Goal: Information Seeking & Learning: Check status

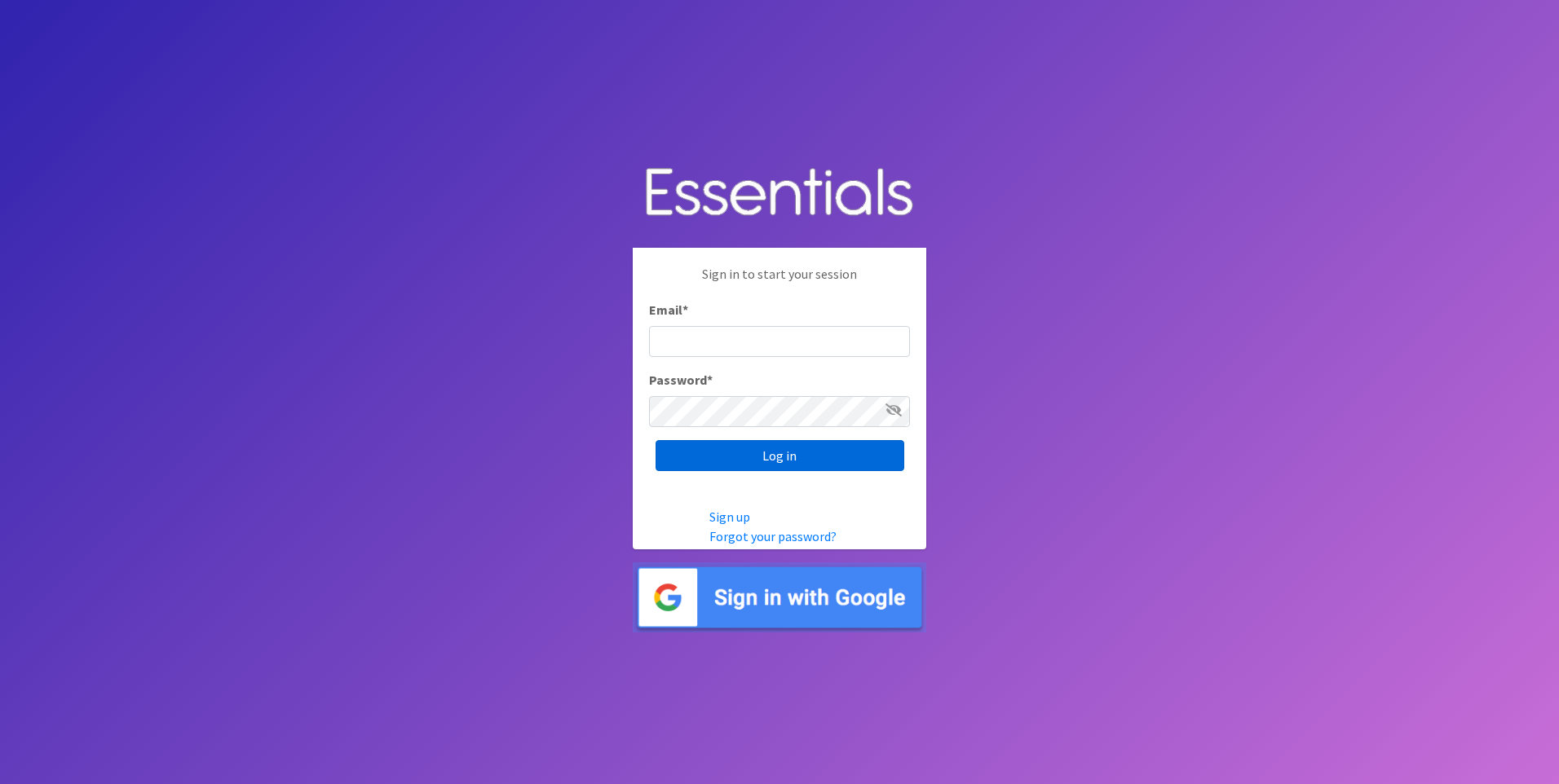
type input "[EMAIL_ADDRESS][DOMAIN_NAME]"
click at [778, 454] on input "Log in" at bounding box center [780, 455] width 248 height 31
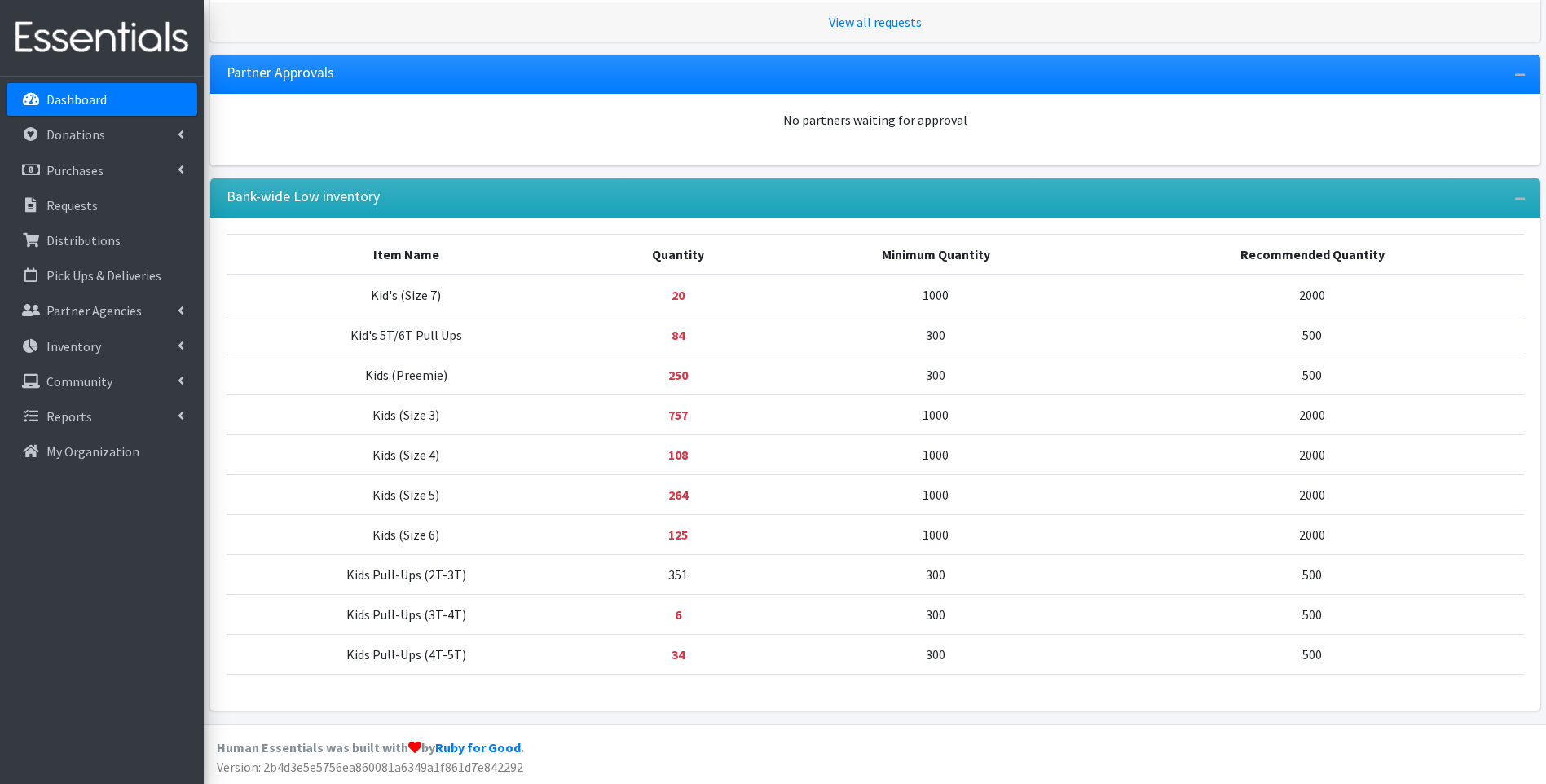
scroll to position [400, 0]
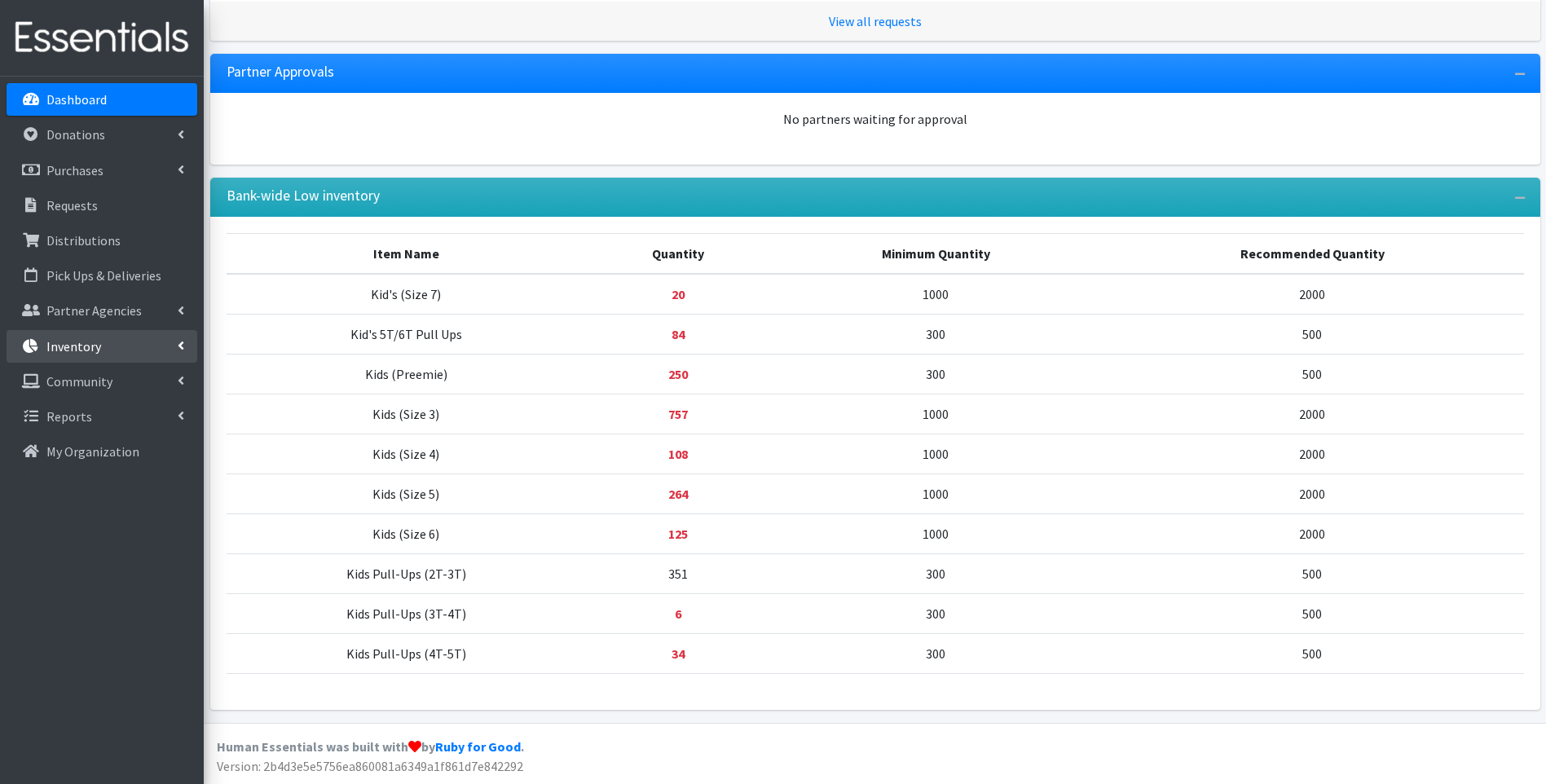
click at [81, 352] on p "Inventory" at bounding box center [73, 346] width 55 height 16
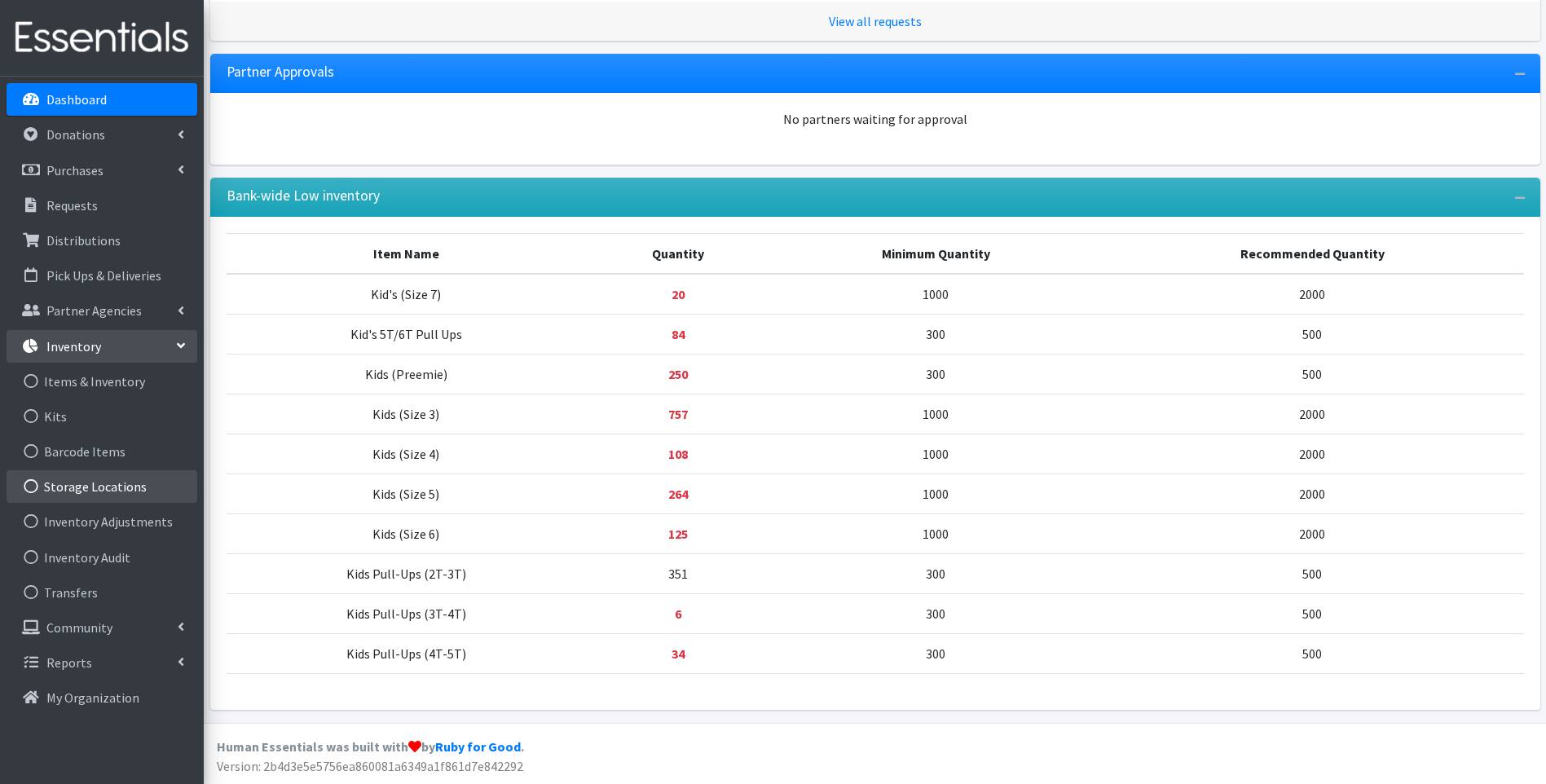
click at [127, 489] on link "Storage Locations" at bounding box center [102, 487] width 191 height 33
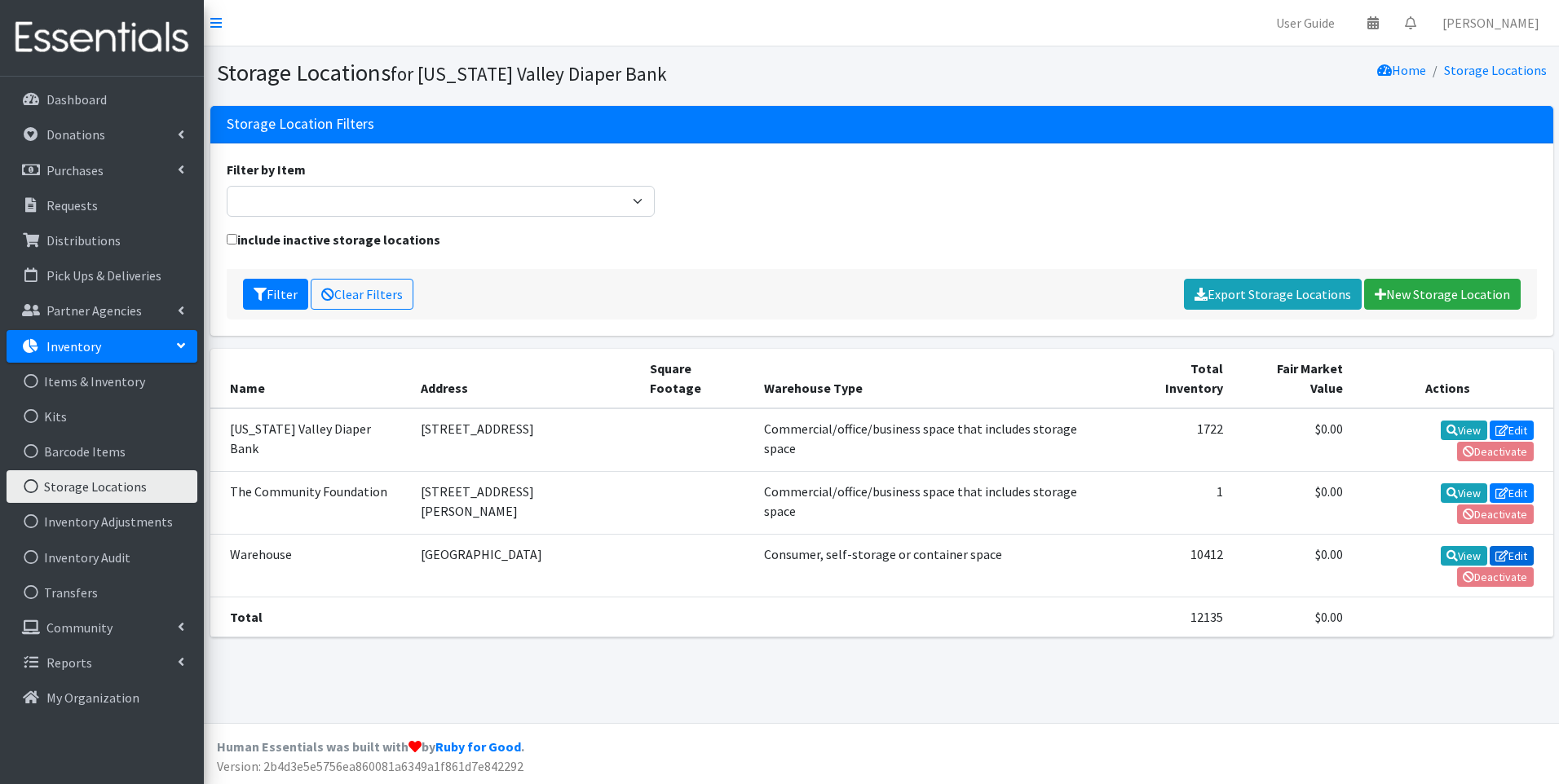
click at [1496, 550] on icon at bounding box center [1502, 556] width 13 height 12
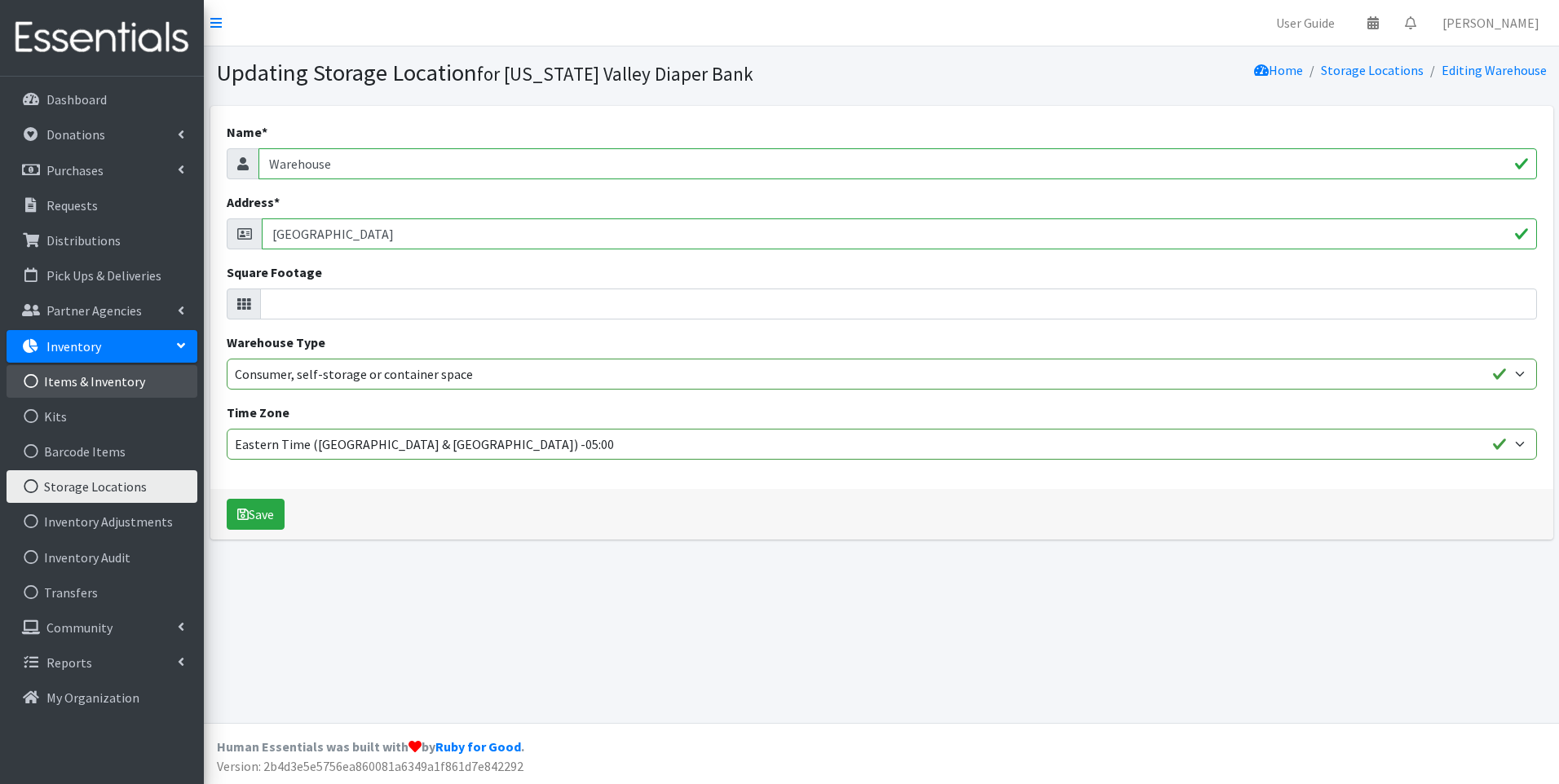
click at [136, 374] on link "Items & Inventory" at bounding box center [102, 381] width 191 height 33
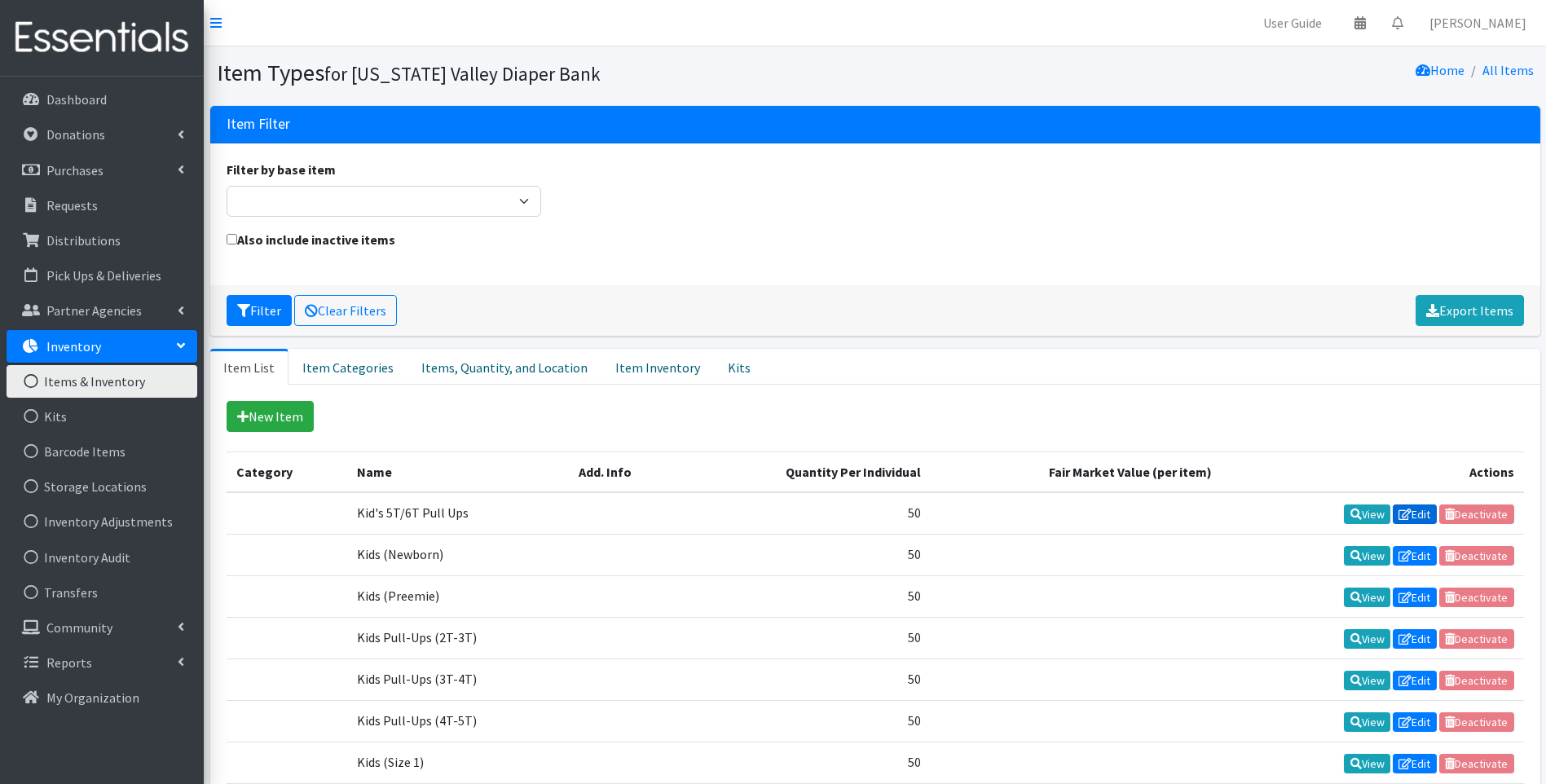
click at [1409, 514] on icon at bounding box center [1405, 515] width 13 height 12
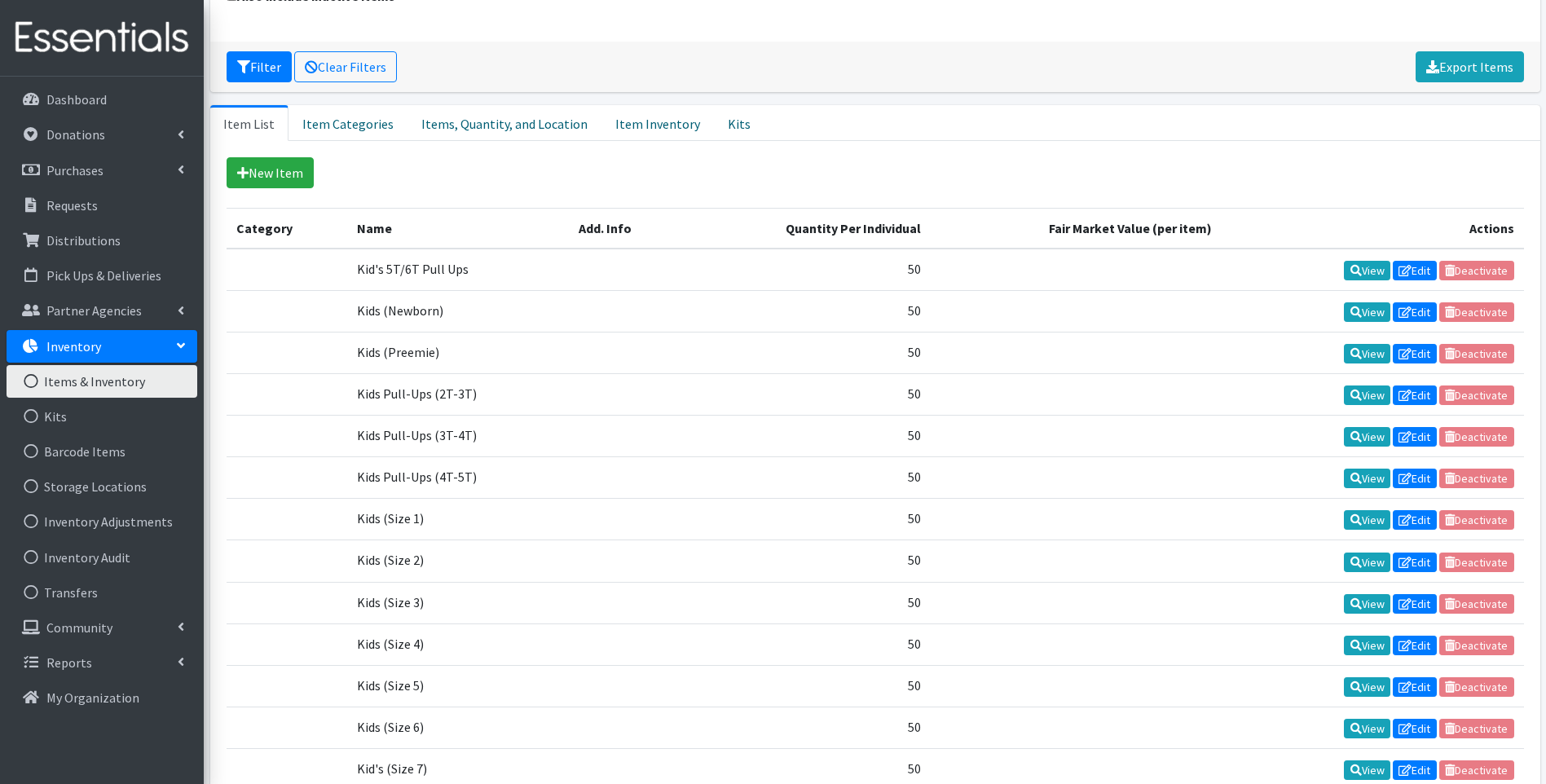
scroll to position [244, 0]
click at [333, 125] on link "Item Categories" at bounding box center [348, 122] width 119 height 35
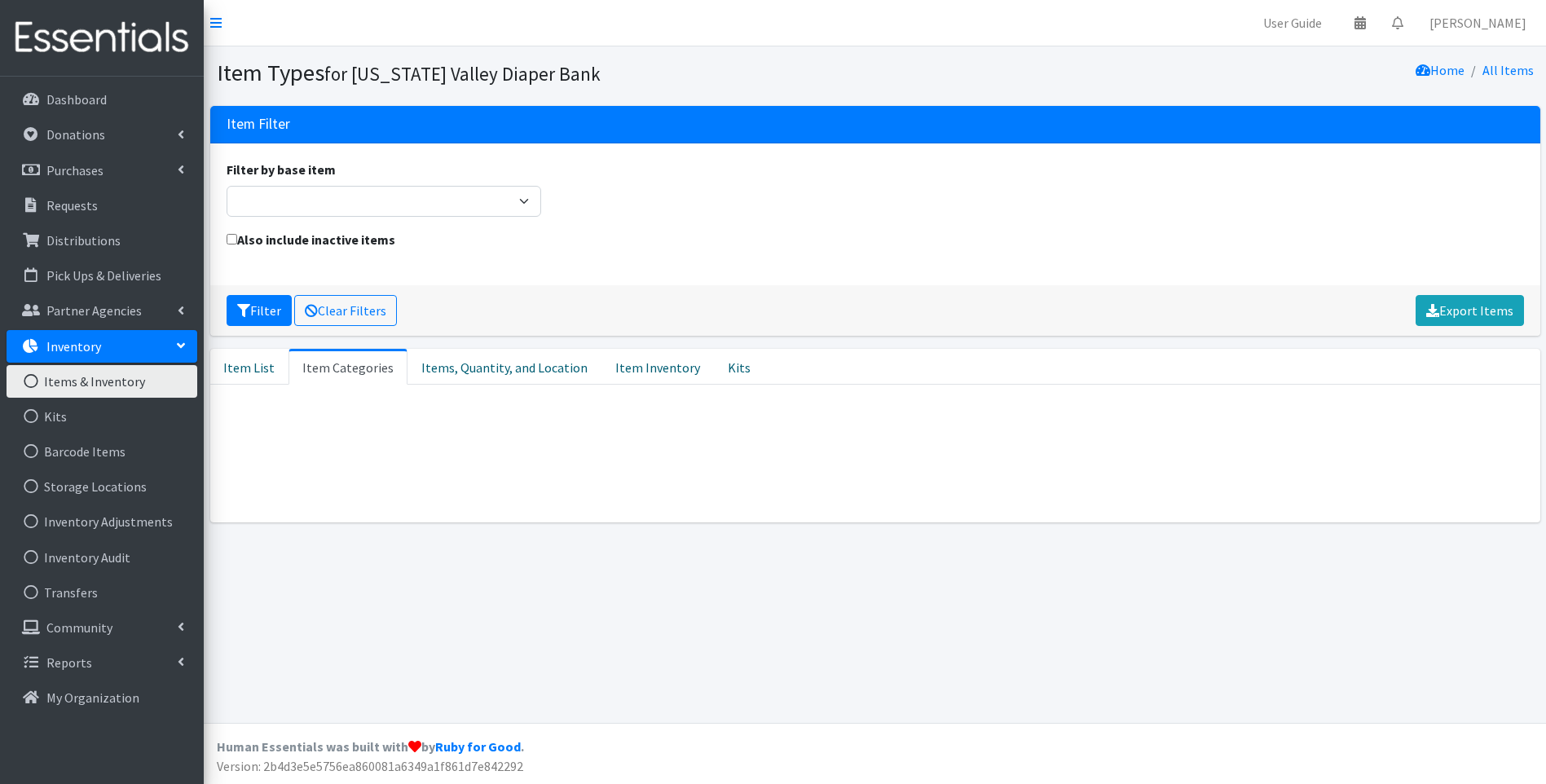
scroll to position [0, 0]
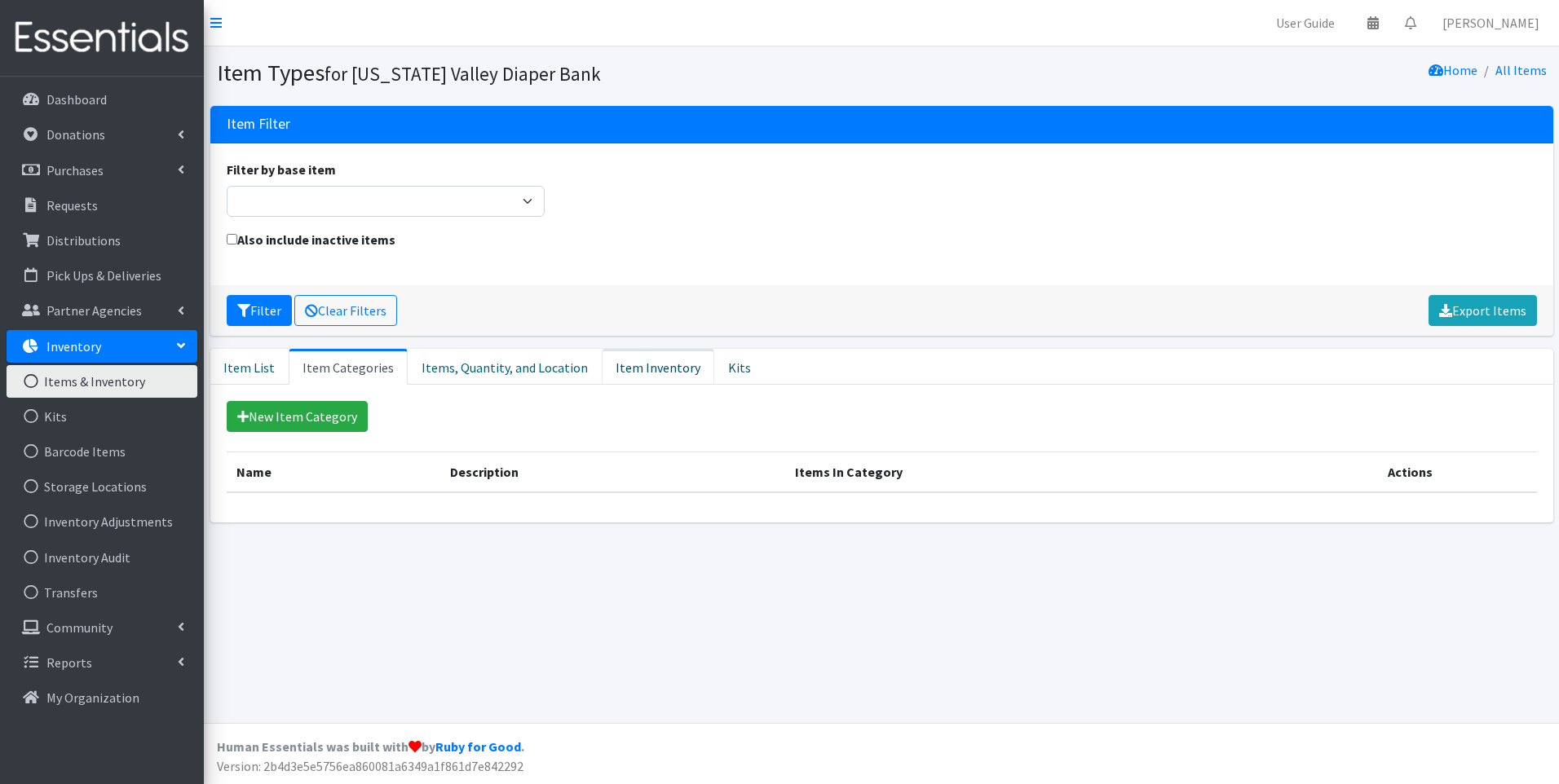
click at [626, 370] on link "Item Inventory" at bounding box center [658, 366] width 112 height 35
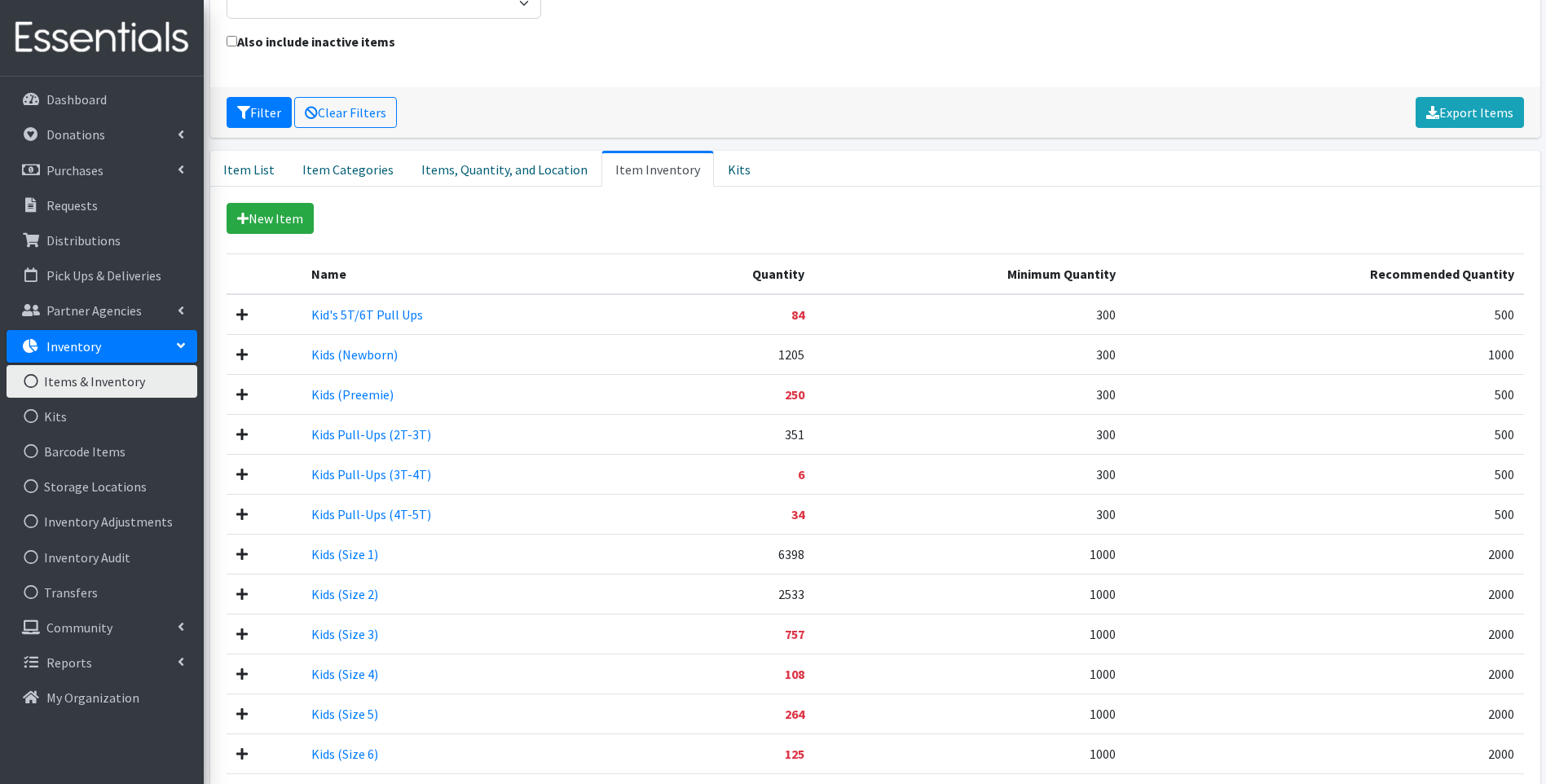
scroll to position [244, 0]
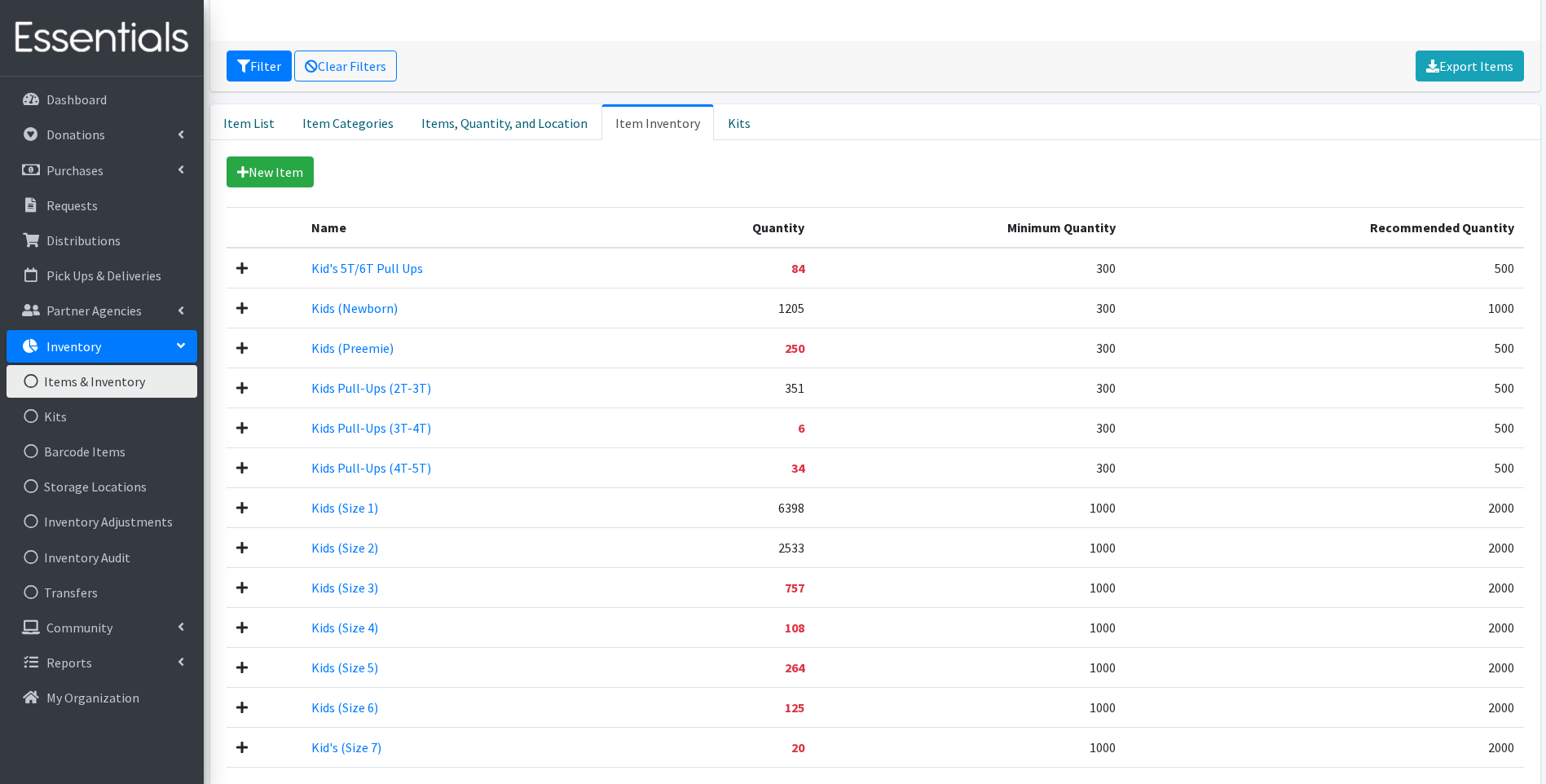
click at [239, 269] on icon at bounding box center [242, 268] width 12 height 13
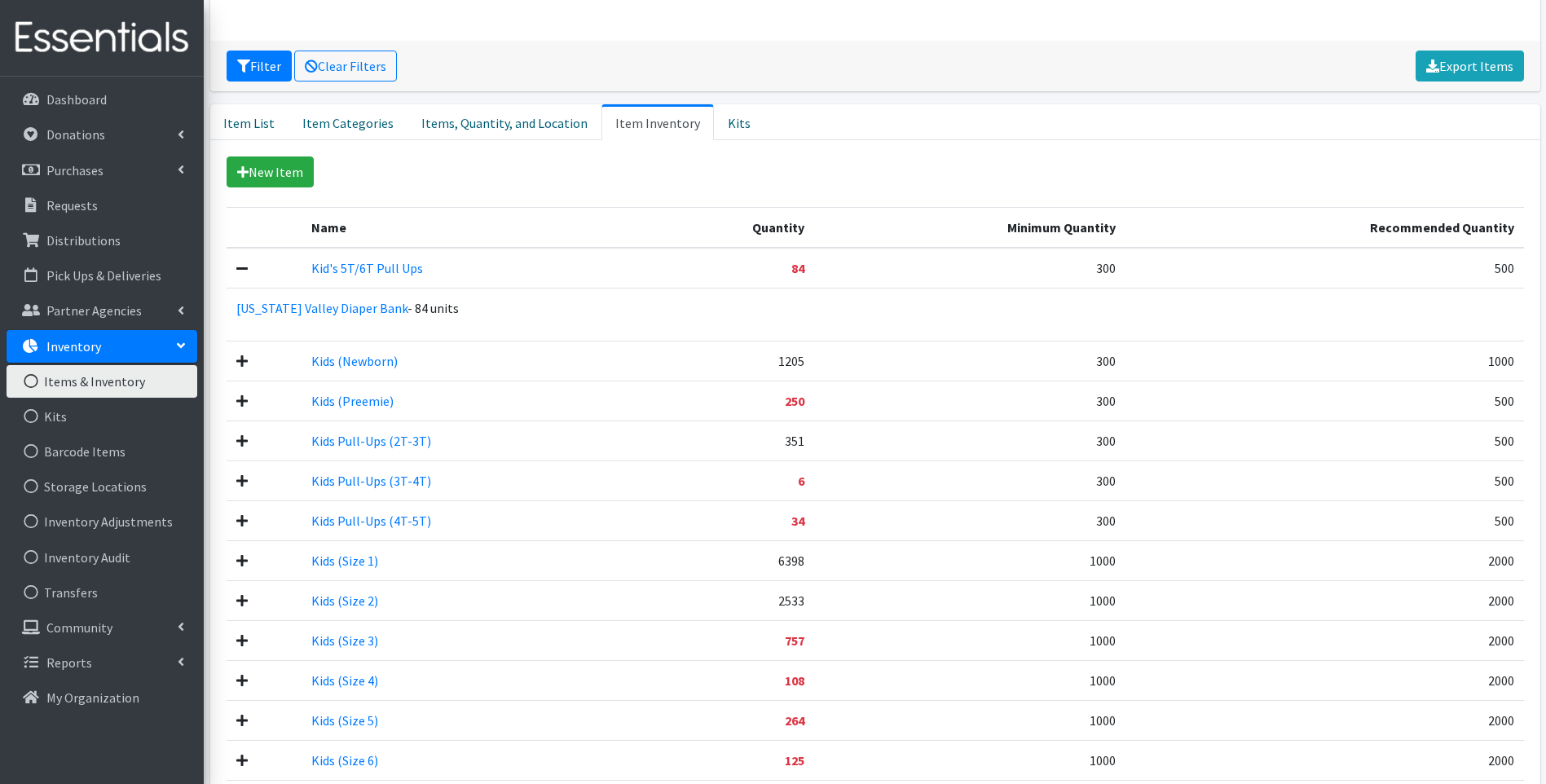
click at [430, 313] on p "Tennessee Valley Diaper Bank - 84 units" at bounding box center [875, 308] width 1298 height 39
click at [284, 308] on link "[US_STATE] Valley Diaper Bank" at bounding box center [322, 308] width 172 height 16
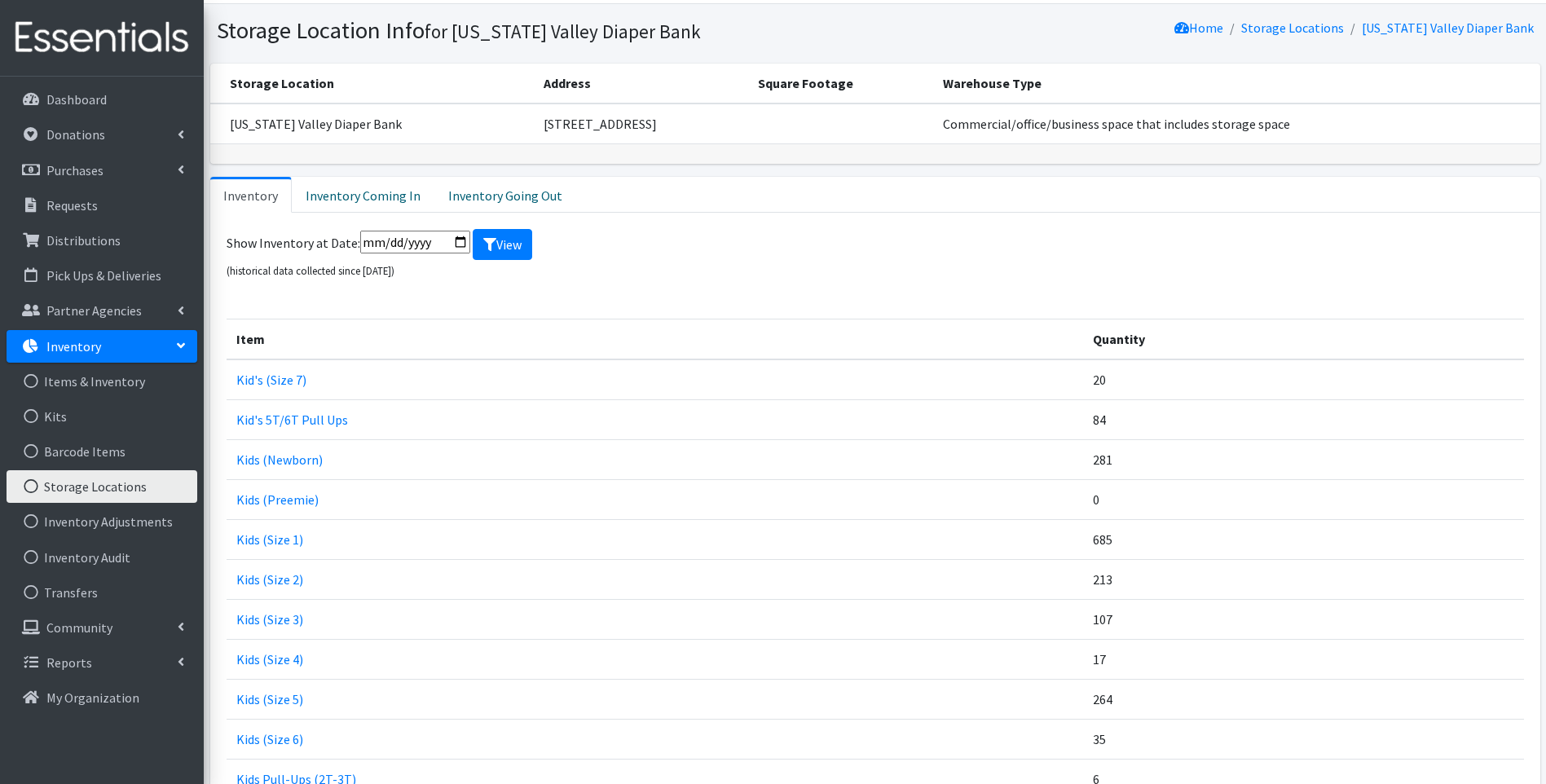
scroll to position [36, 0]
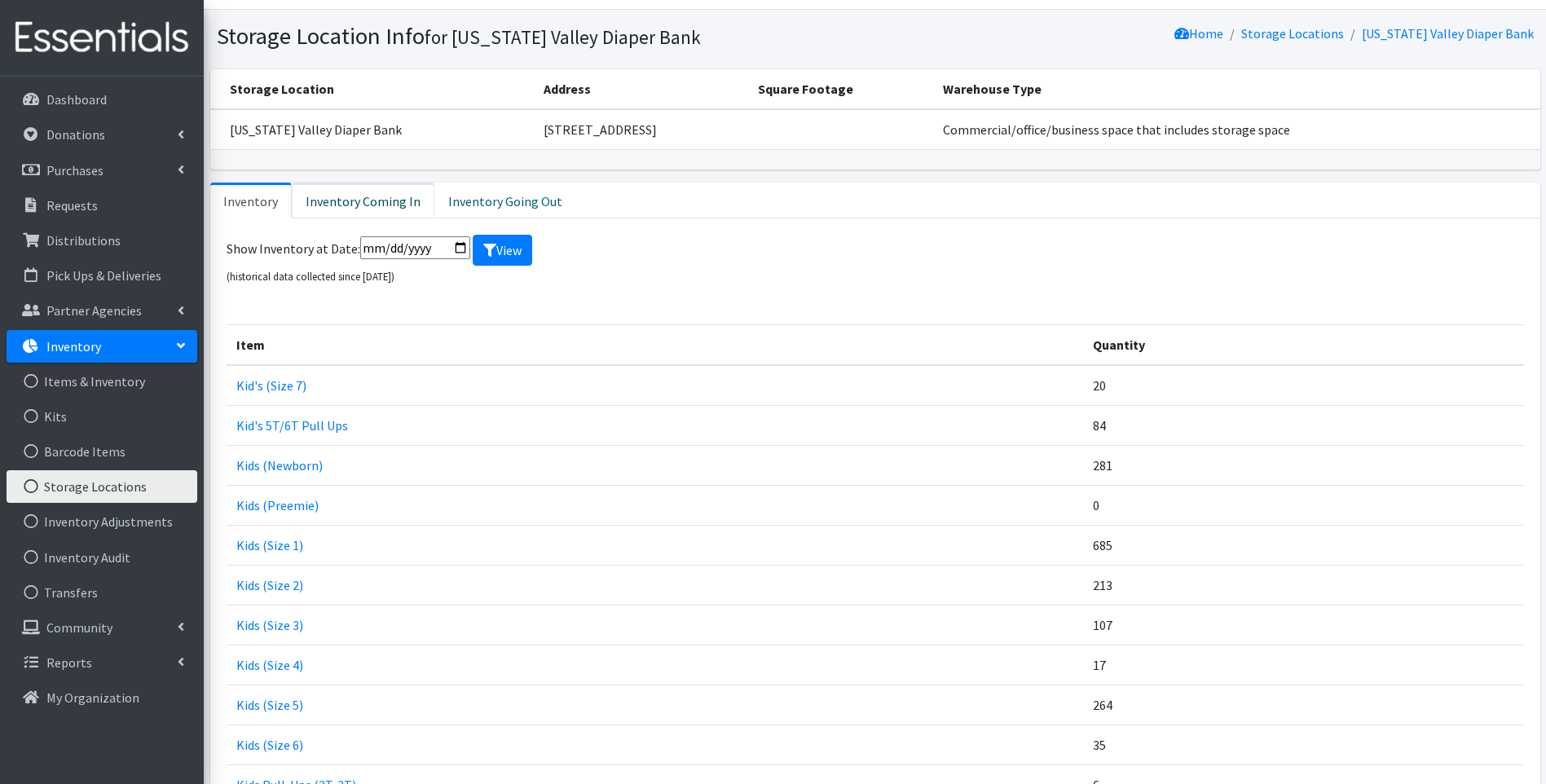
click at [312, 205] on link "Inventory Coming In" at bounding box center [362, 200] width 143 height 35
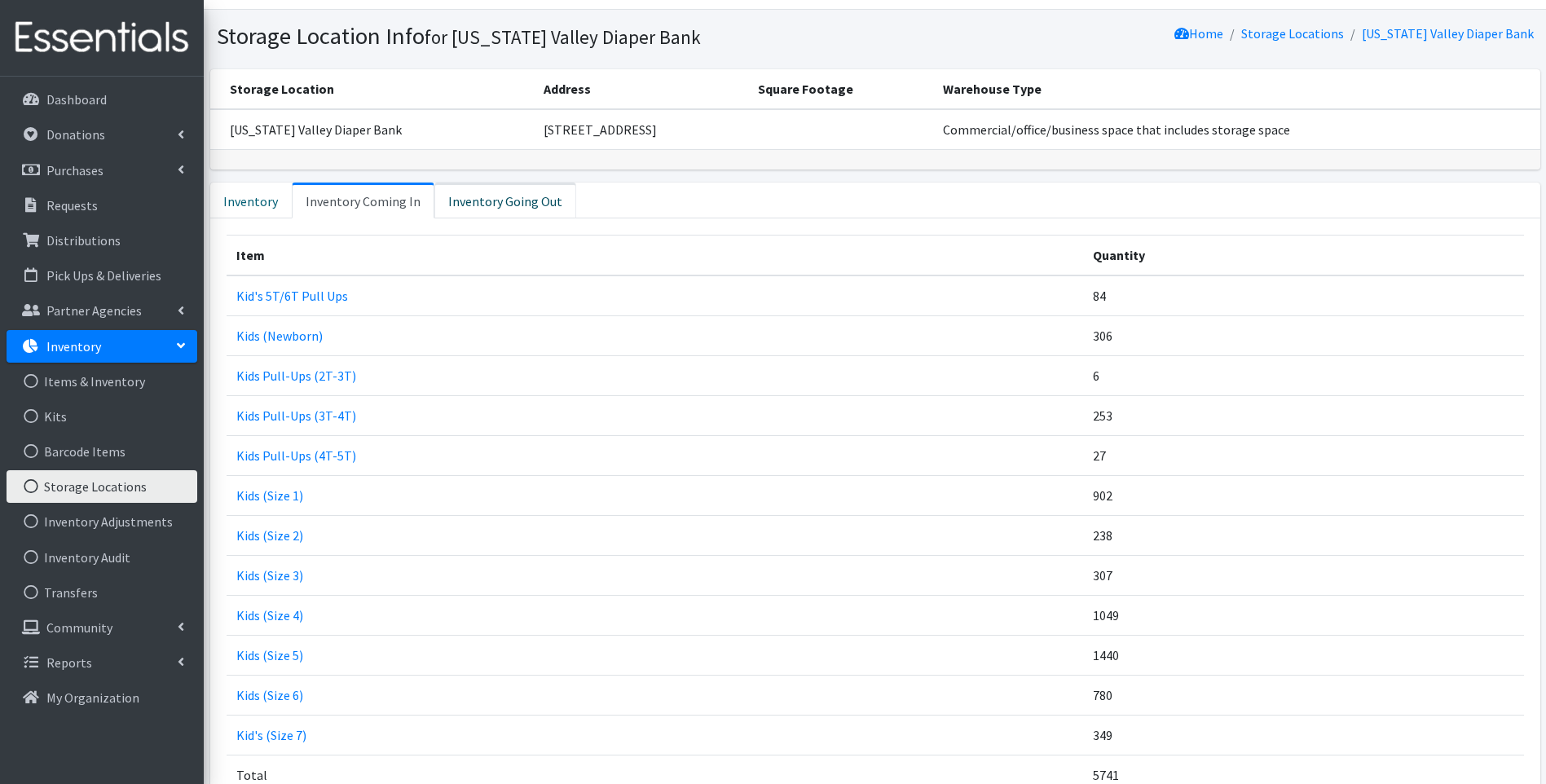
click at [482, 208] on link "Inventory Going Out" at bounding box center [505, 200] width 142 height 35
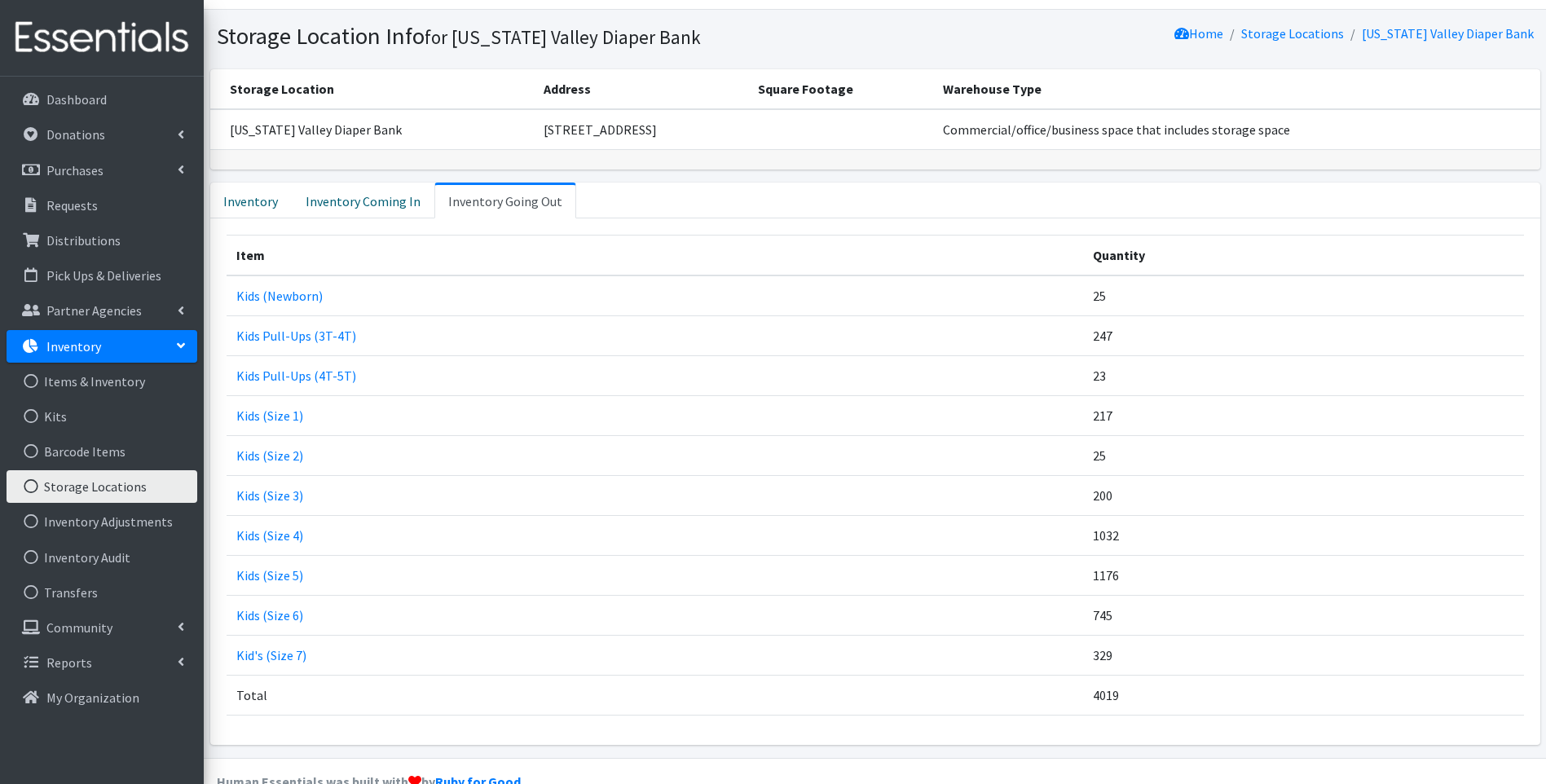
click at [117, 340] on link "Inventory" at bounding box center [102, 346] width 191 height 33
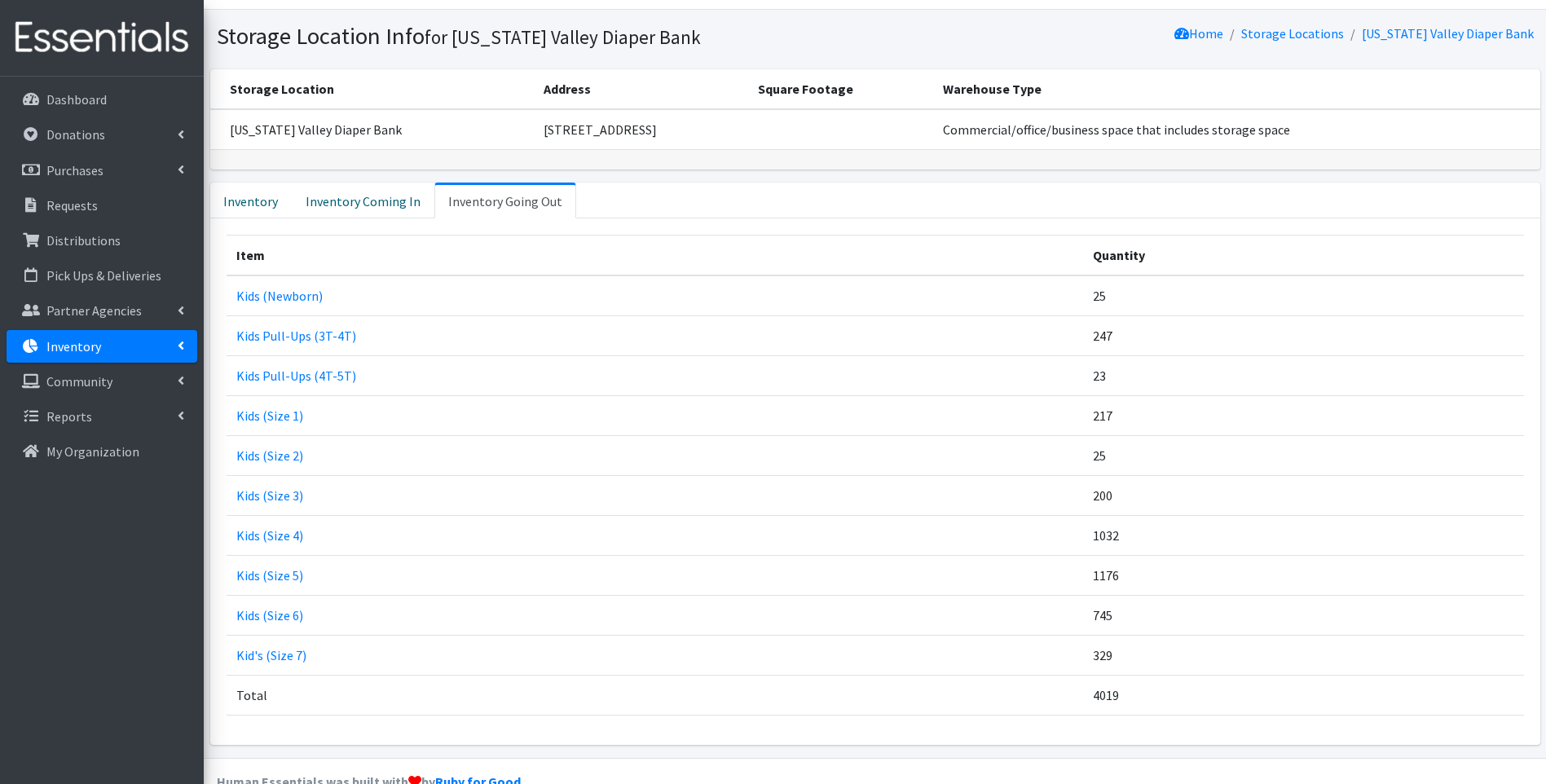
click at [169, 357] on link "Inventory" at bounding box center [102, 346] width 191 height 33
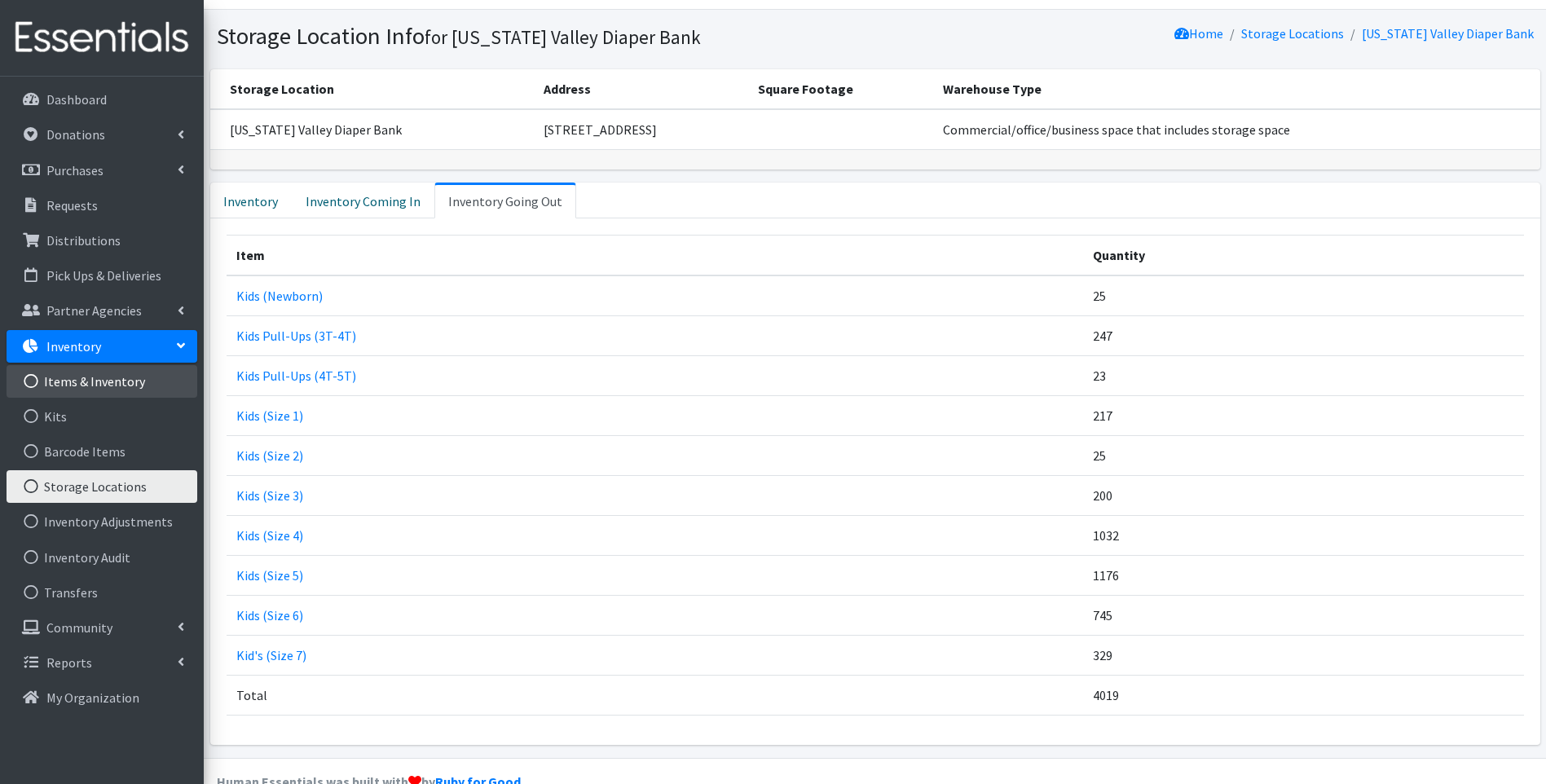
click at [116, 372] on link "Items & Inventory" at bounding box center [102, 381] width 191 height 33
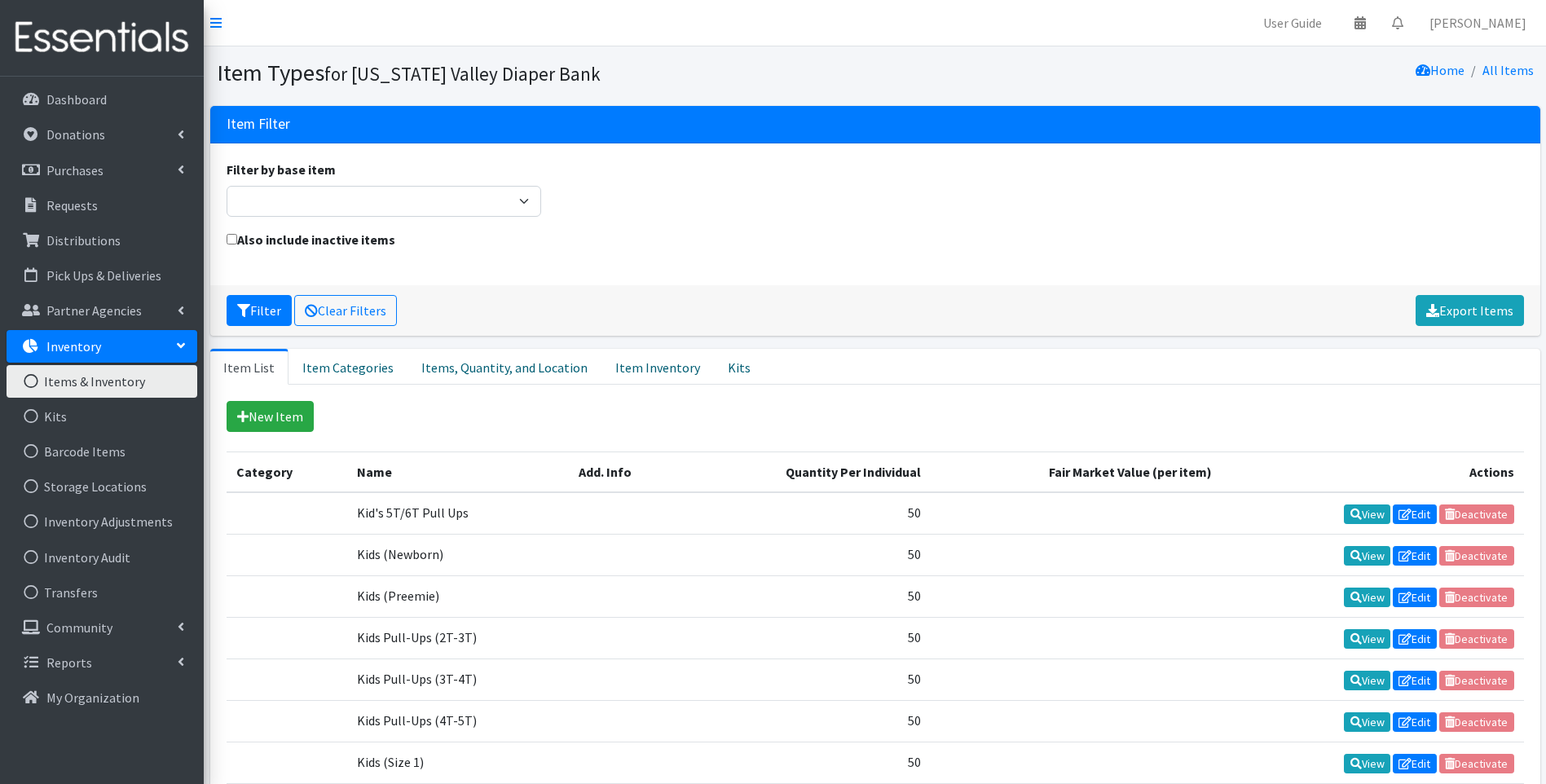
scroll to position [81, 0]
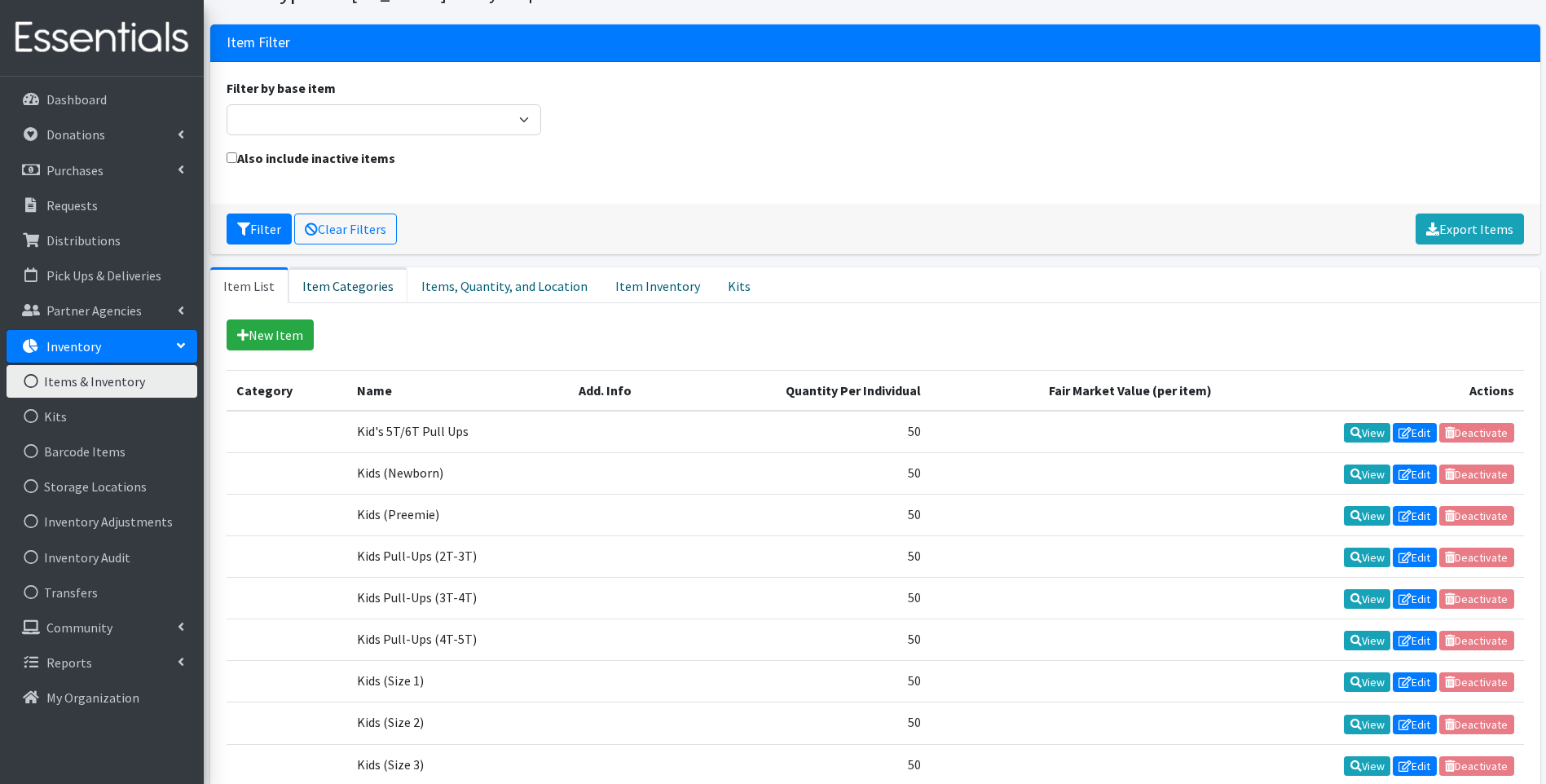
click at [361, 284] on link "Item Categories" at bounding box center [348, 285] width 119 height 35
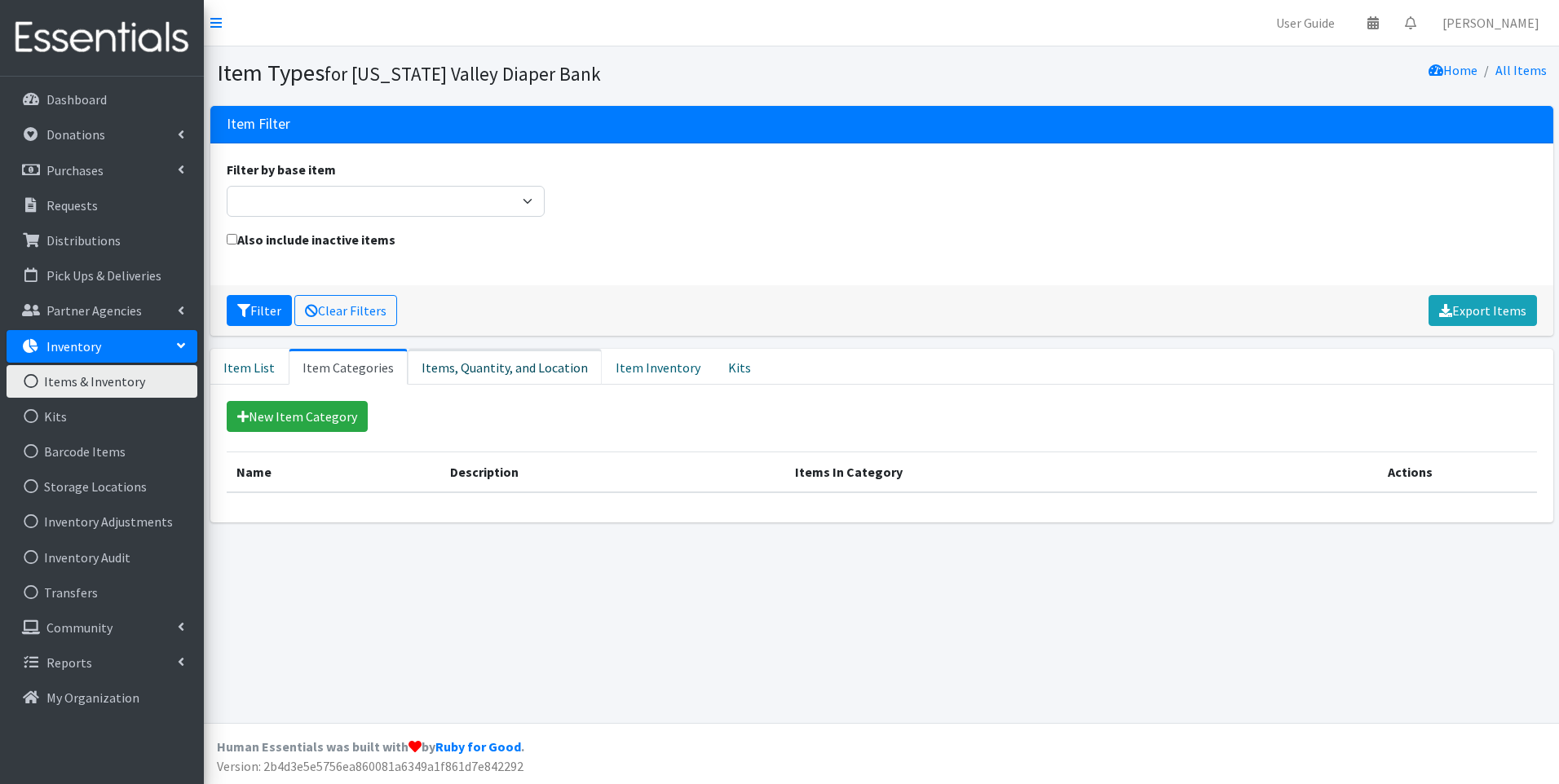
click at [502, 363] on link "Items, Quantity, and Location" at bounding box center [504, 366] width 194 height 35
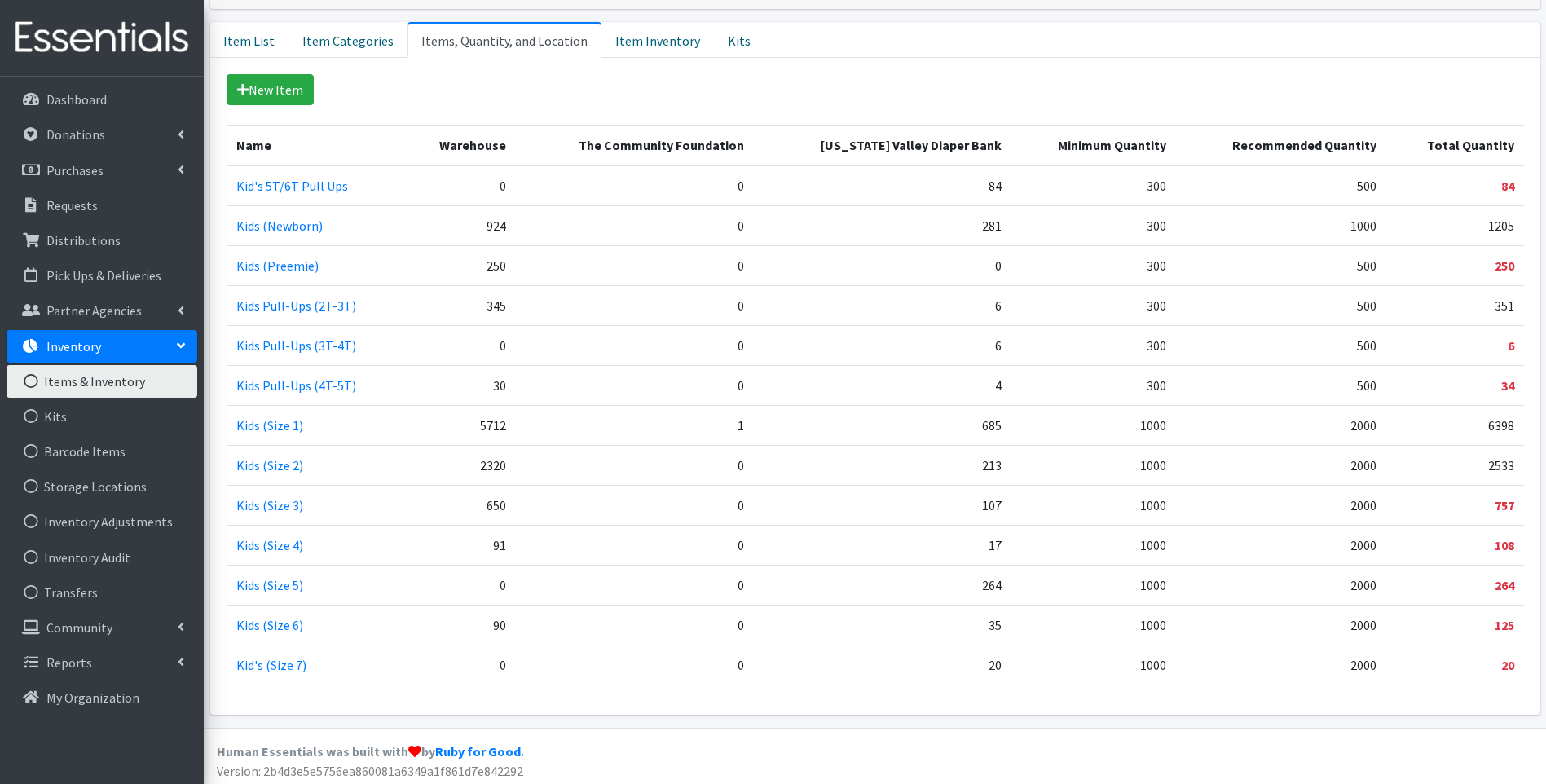
scroll to position [332, 0]
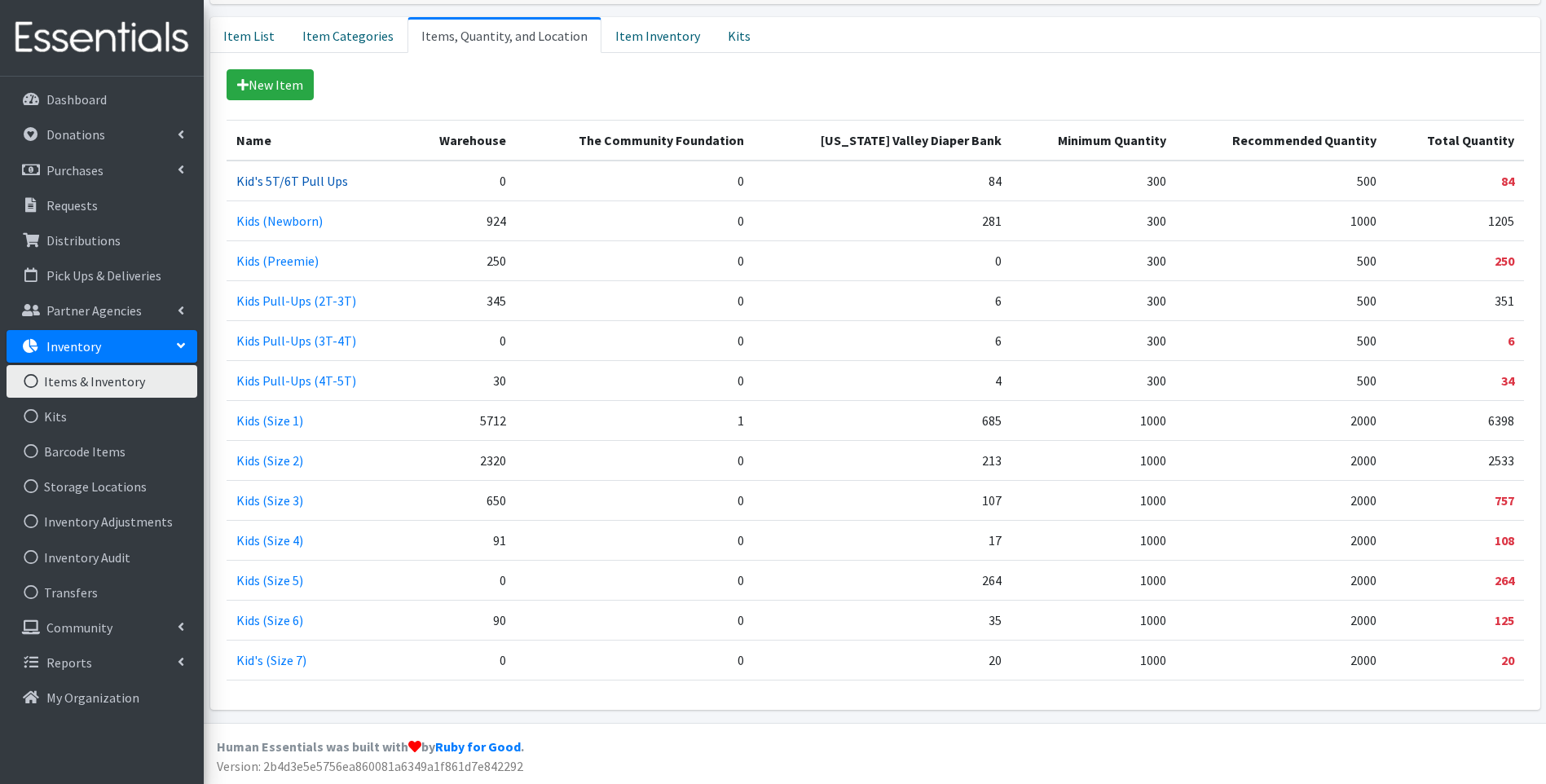
click at [303, 179] on link "Kid's 5T/6T Pull Ups" at bounding box center [292, 180] width 112 height 16
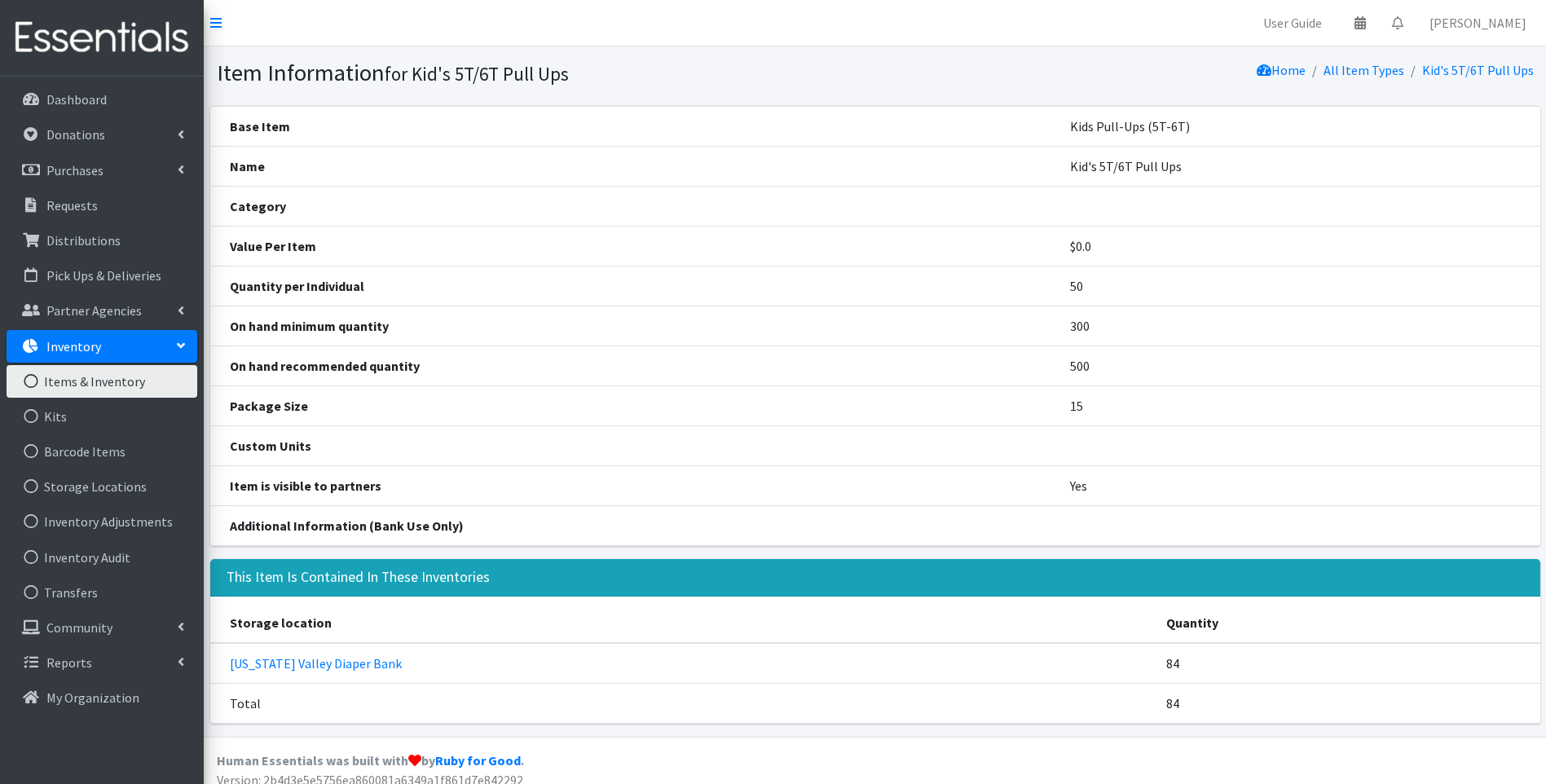
click at [96, 384] on link "Items & Inventory" at bounding box center [102, 381] width 191 height 33
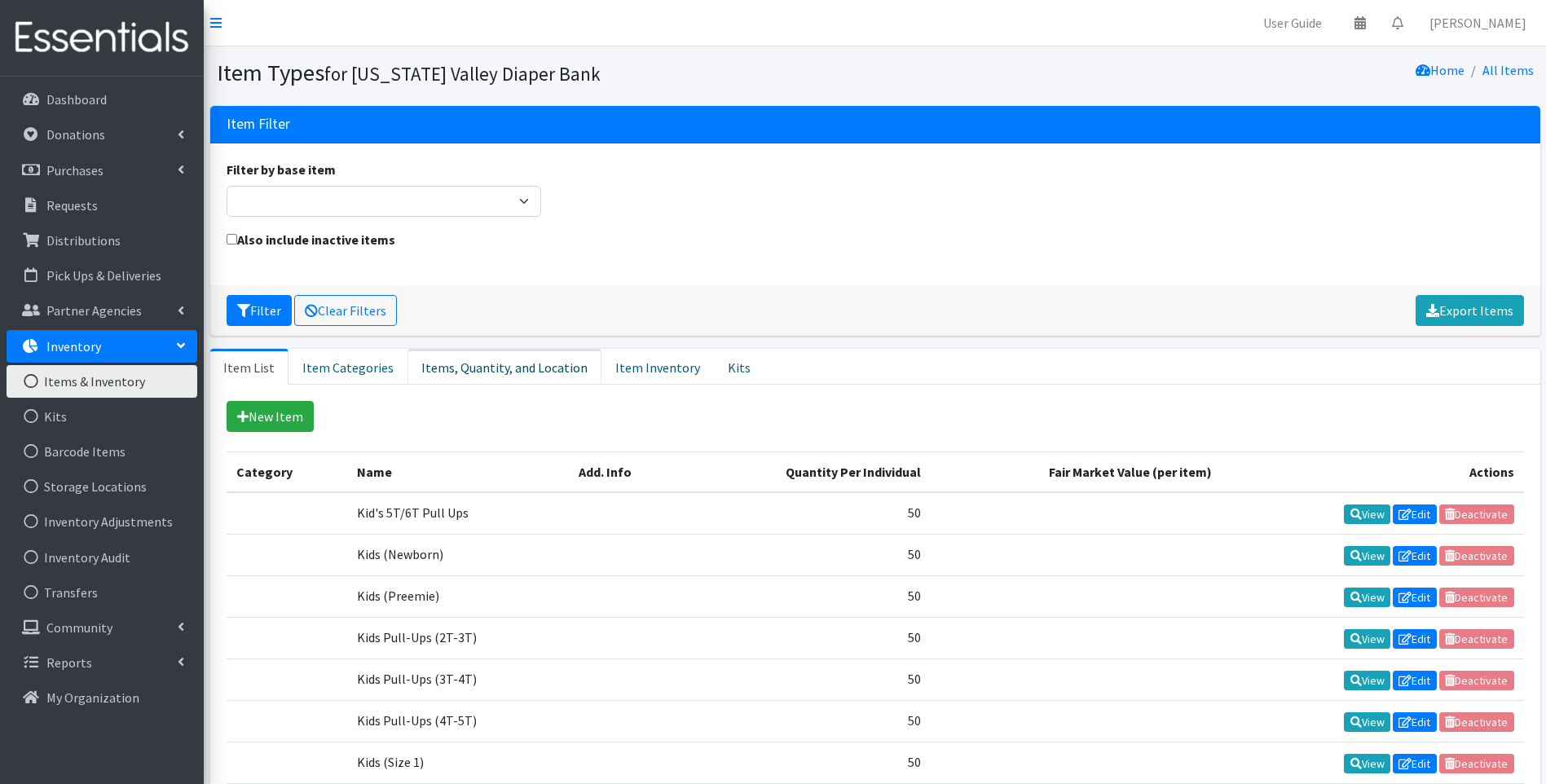
click at [506, 372] on link "Items, Quantity, and Location" at bounding box center [504, 366] width 194 height 35
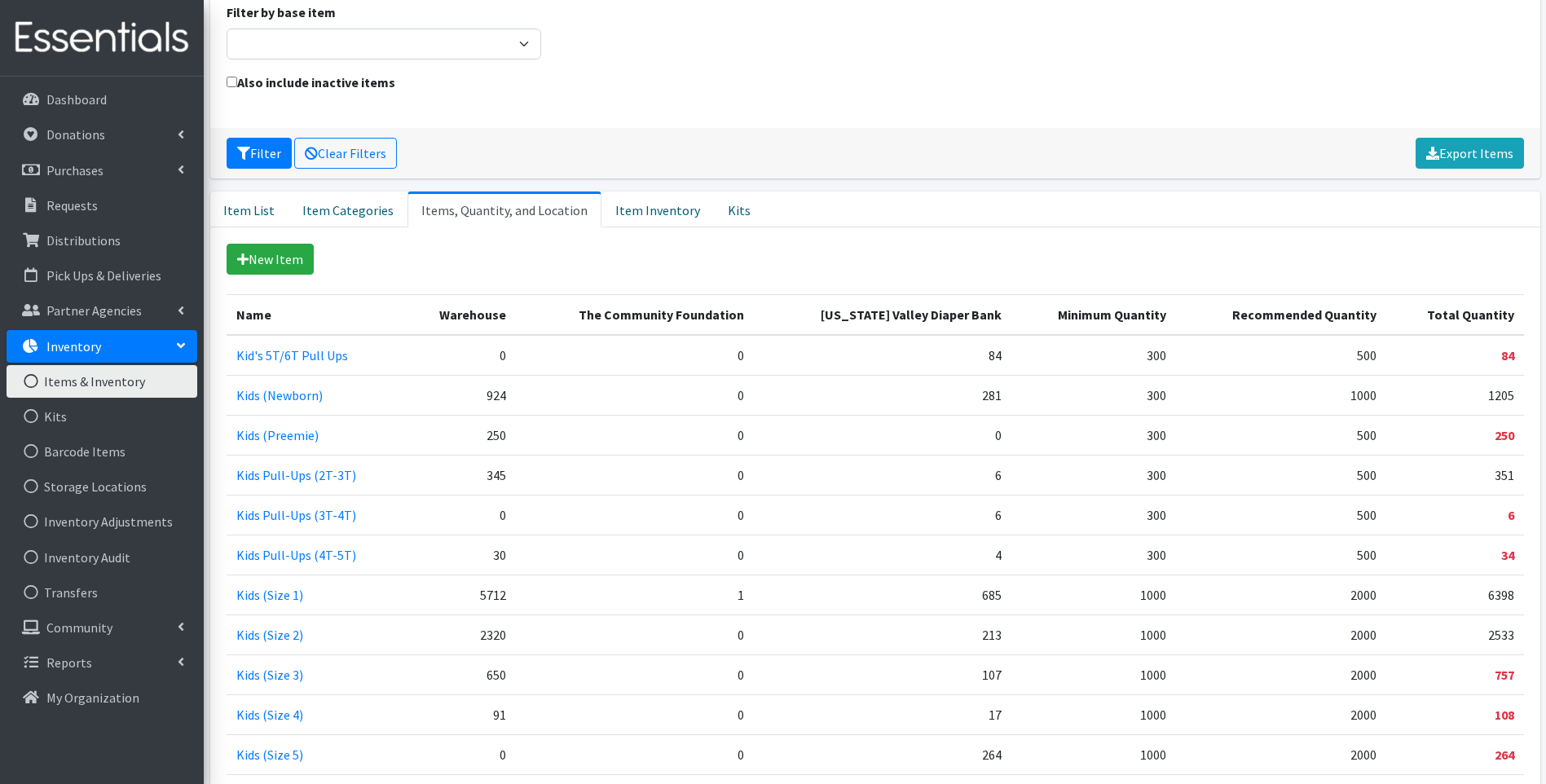
scroll to position [163, 0]
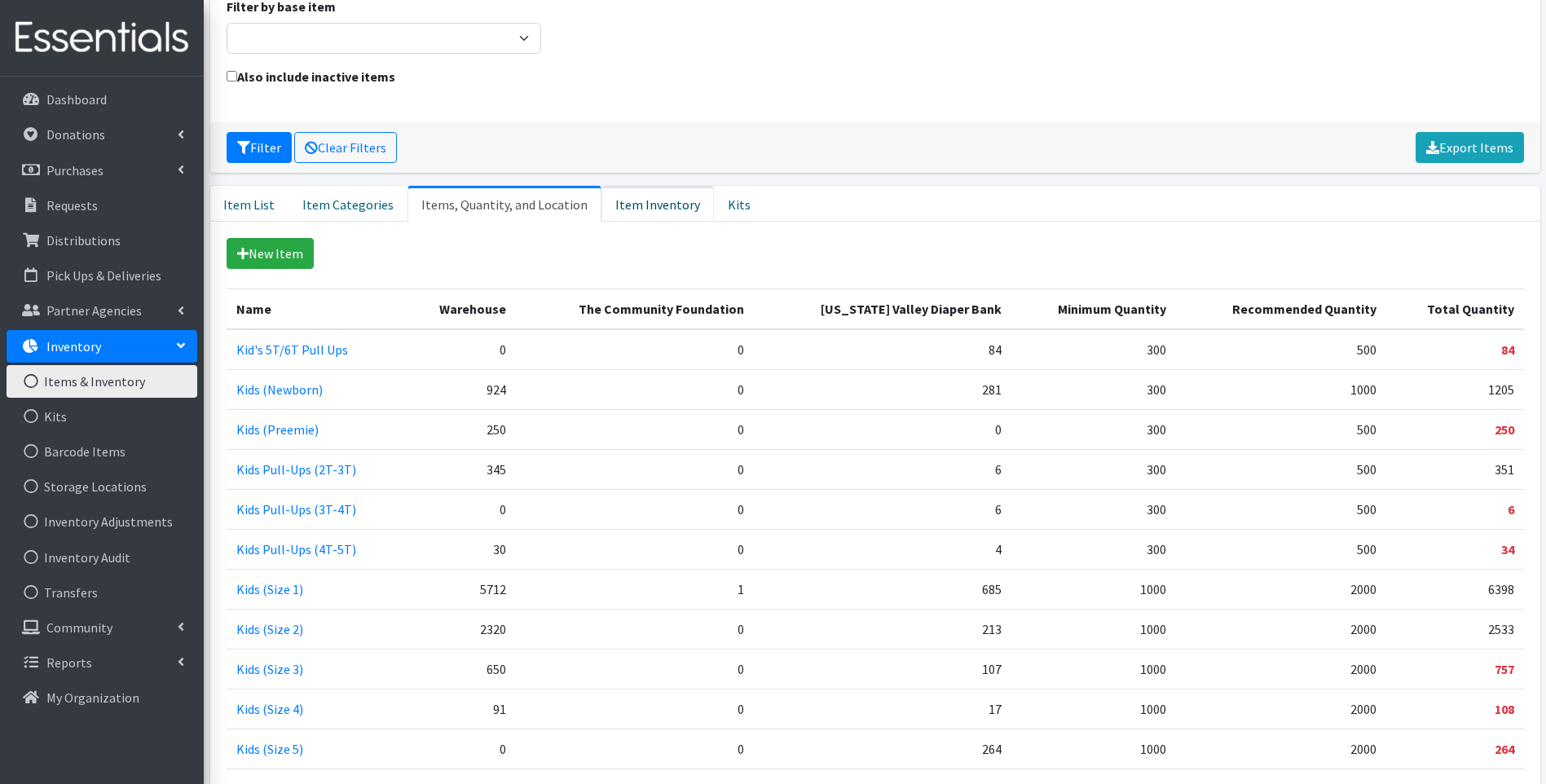
click at [630, 206] on link "Item Inventory" at bounding box center [658, 203] width 112 height 35
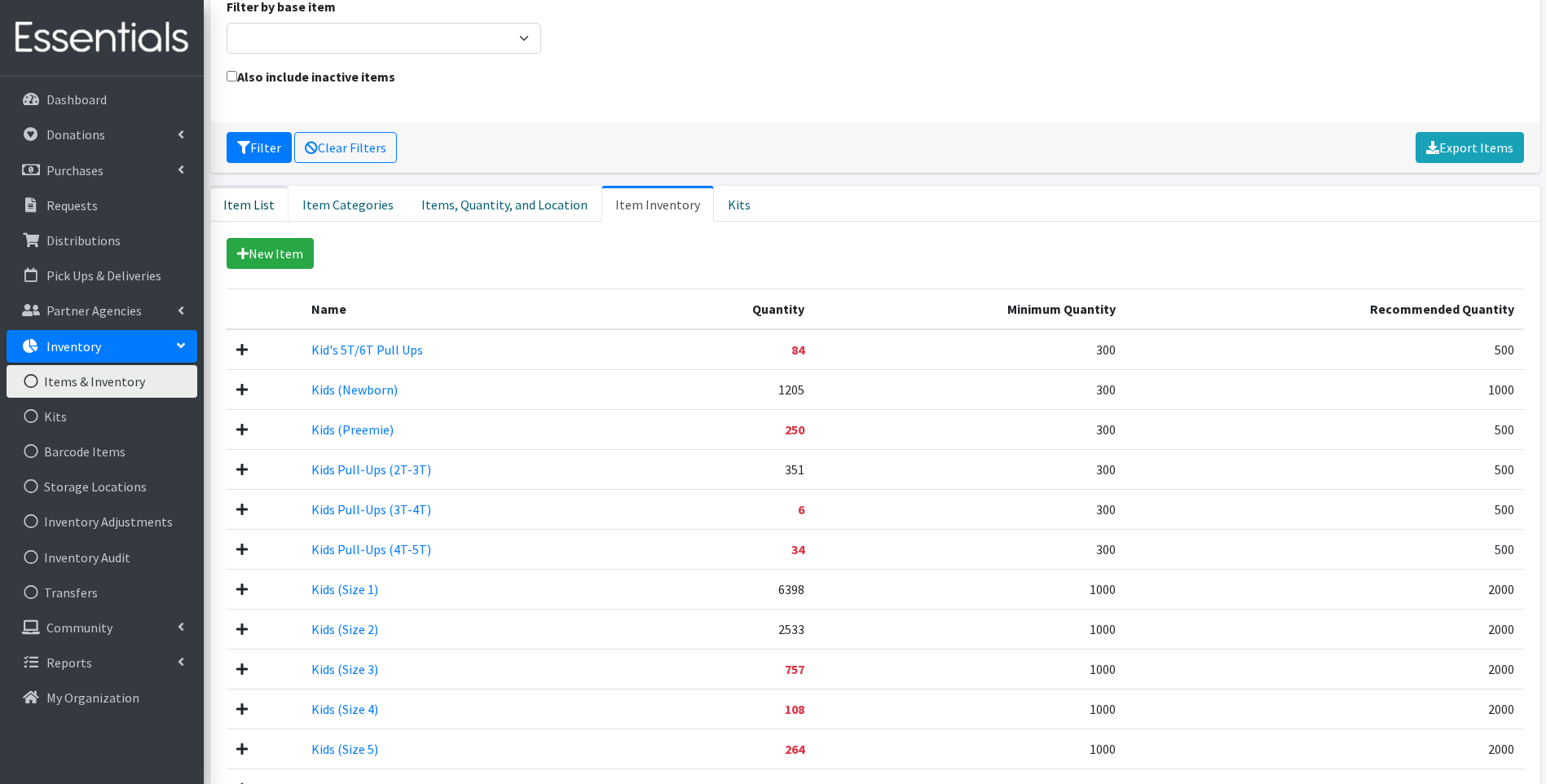
click at [257, 206] on link "Item List" at bounding box center [249, 203] width 79 height 35
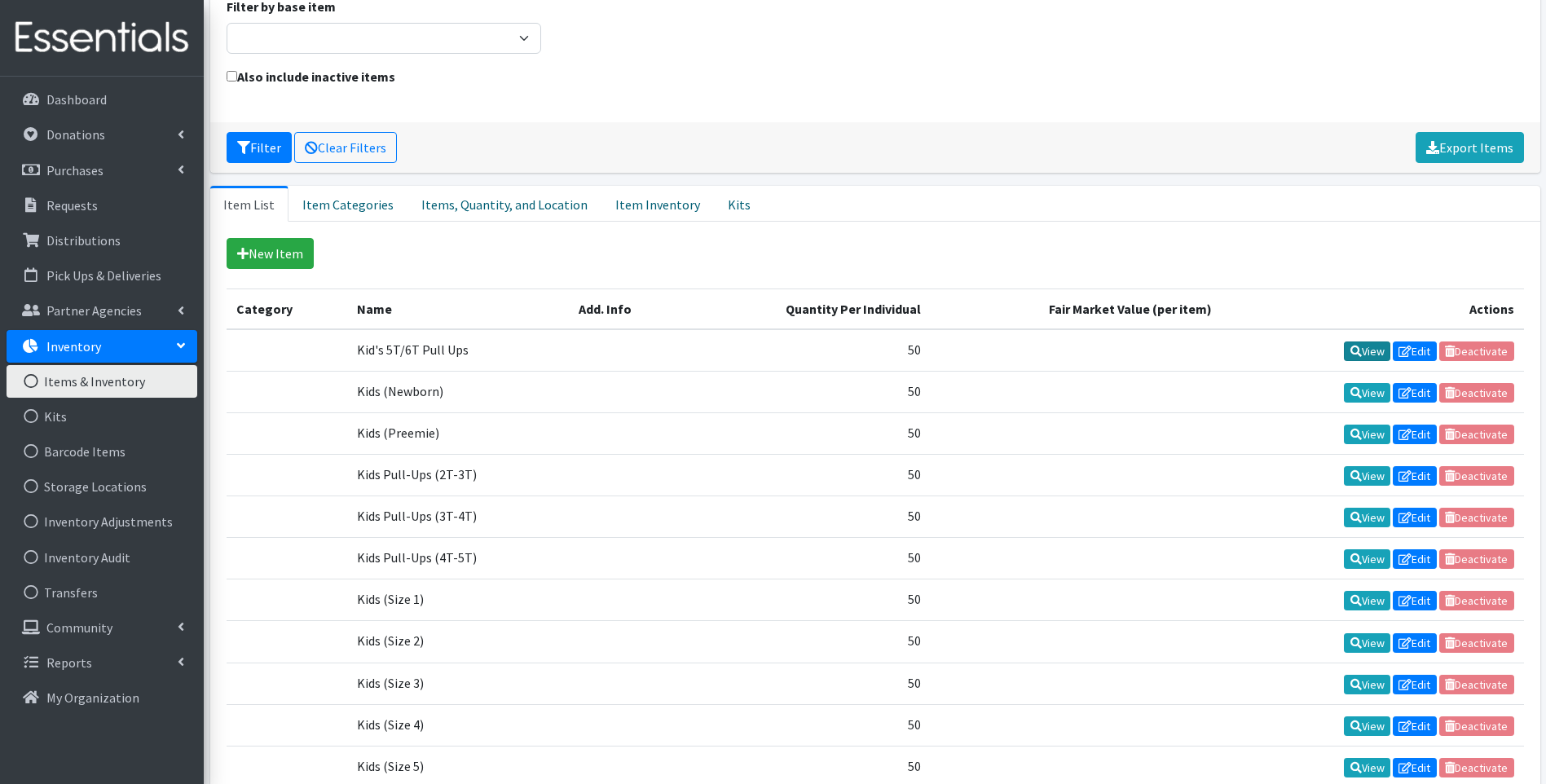
click at [1366, 349] on link "View" at bounding box center [1367, 351] width 46 height 19
click at [1361, 354] on link "View" at bounding box center [1367, 351] width 46 height 19
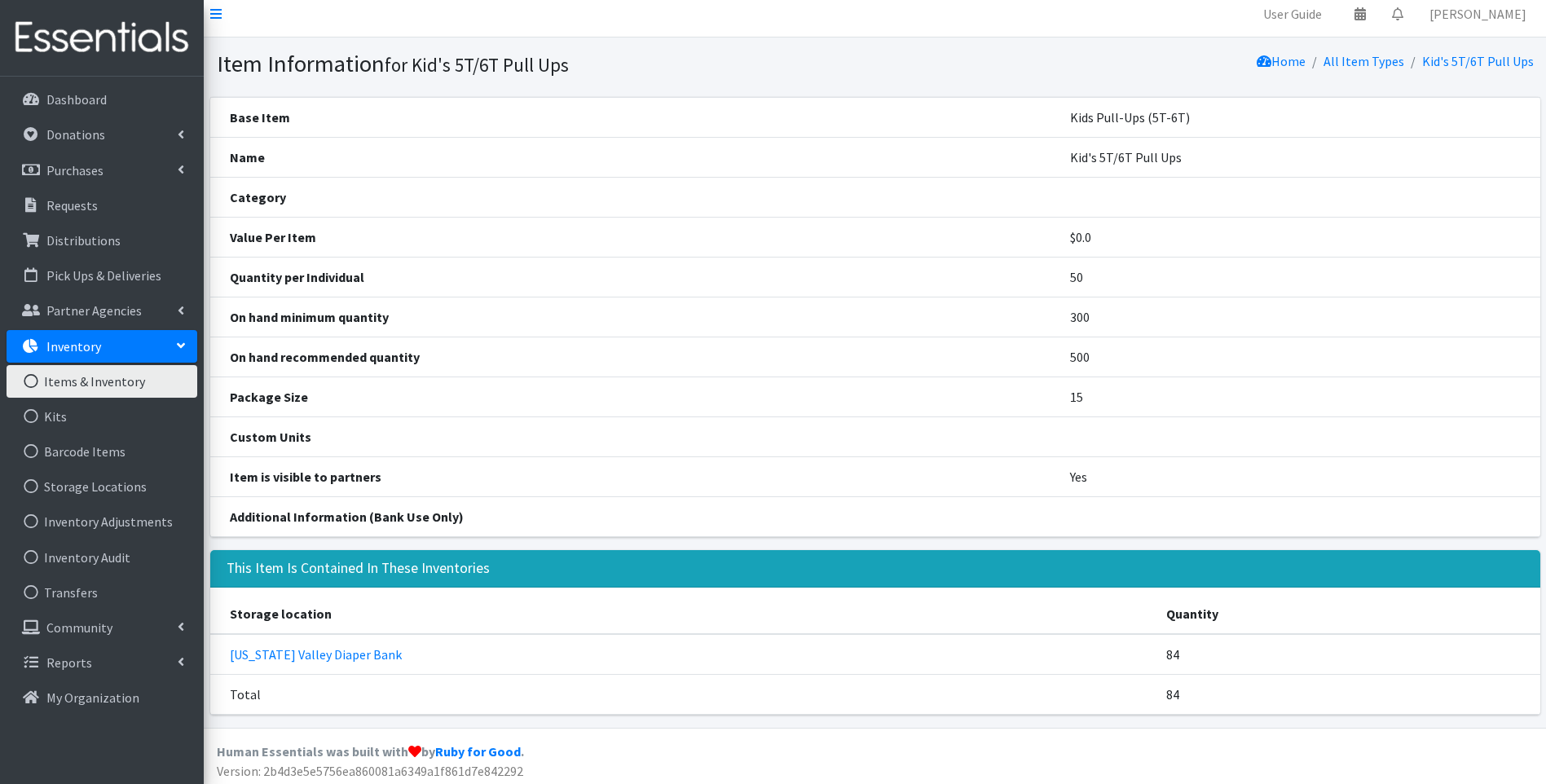
scroll to position [13, 0]
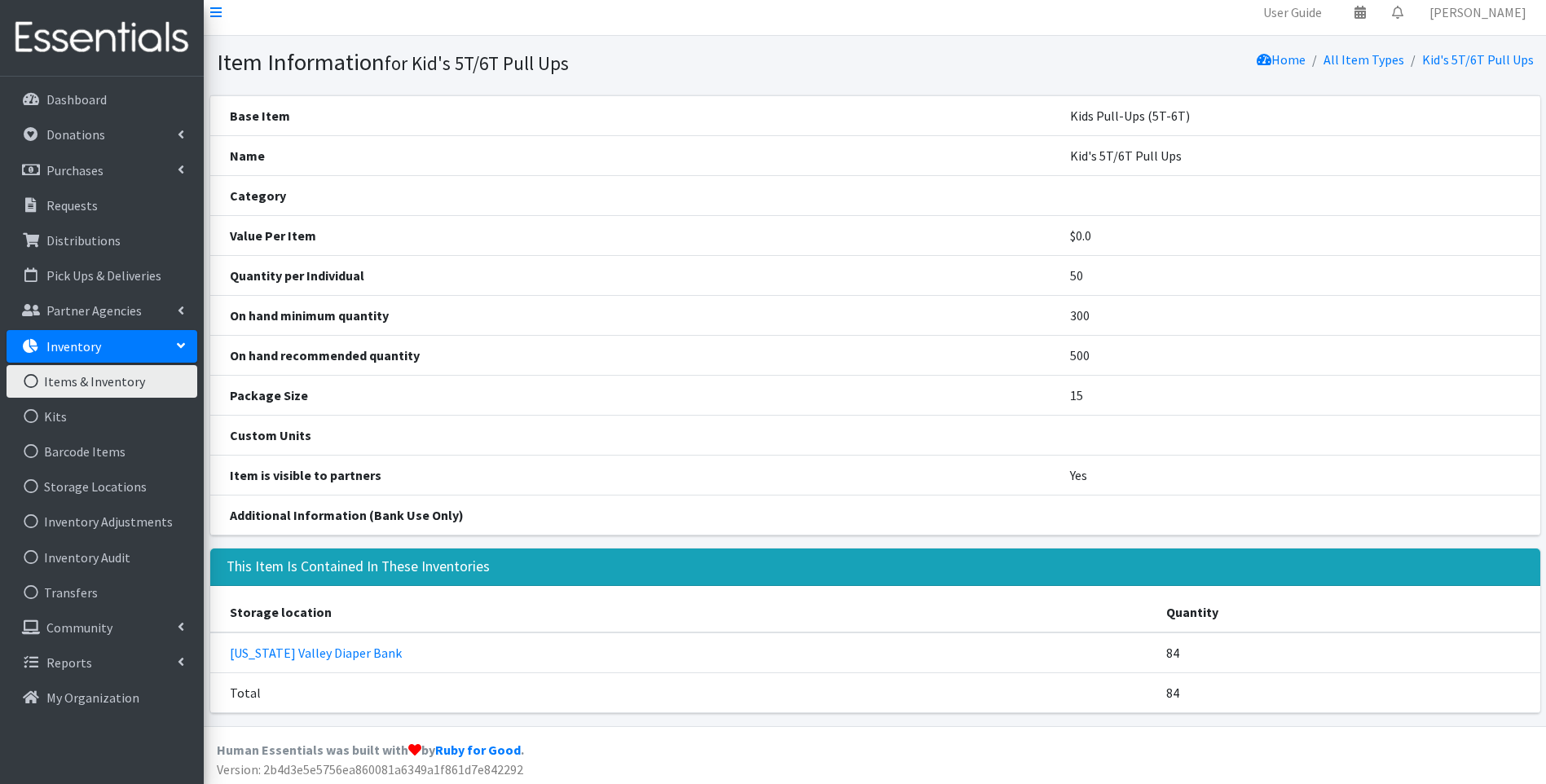
scroll to position [13, 0]
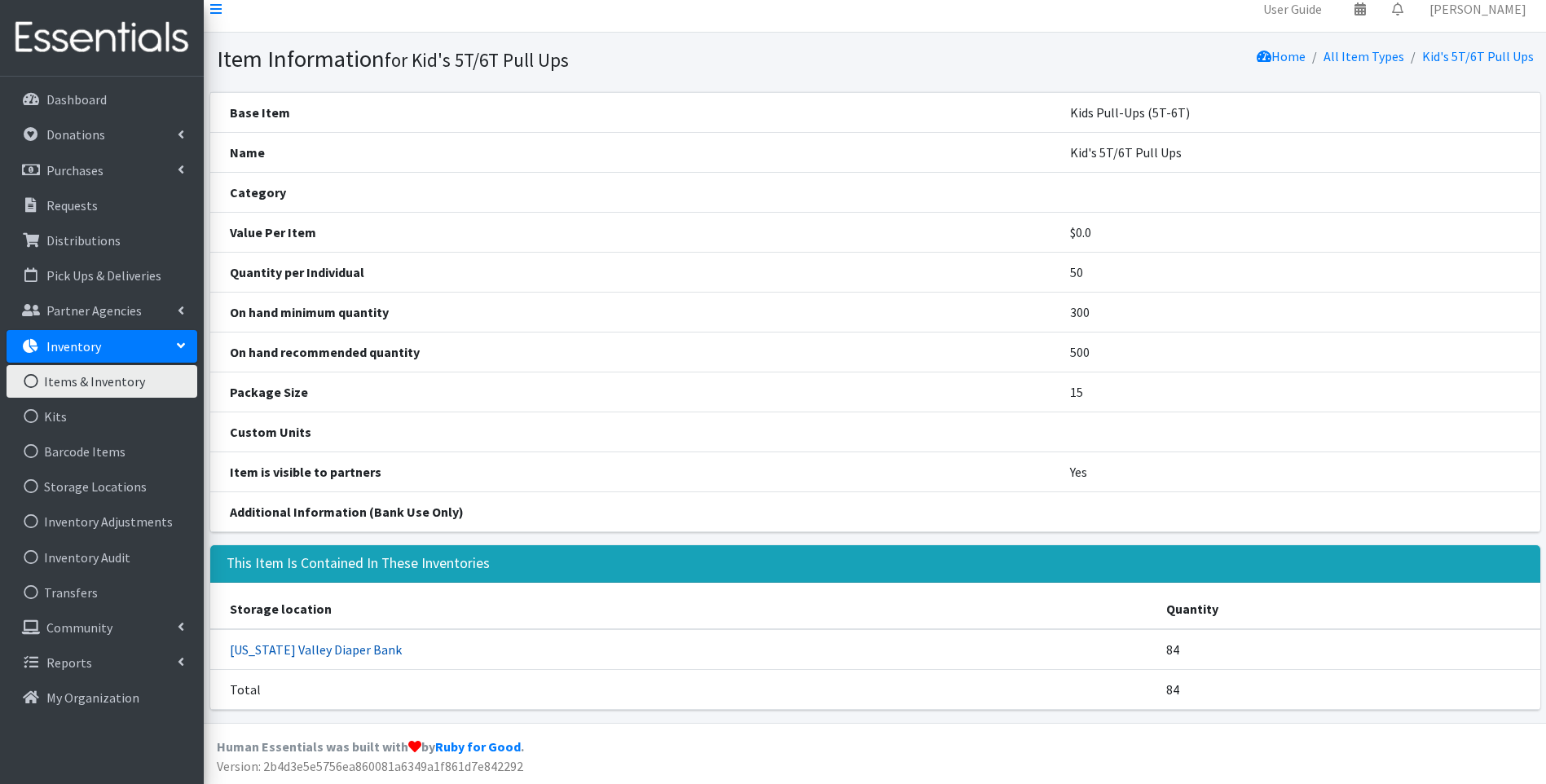
click at [327, 648] on link "[US_STATE] Valley Diaper Bank" at bounding box center [315, 649] width 172 height 16
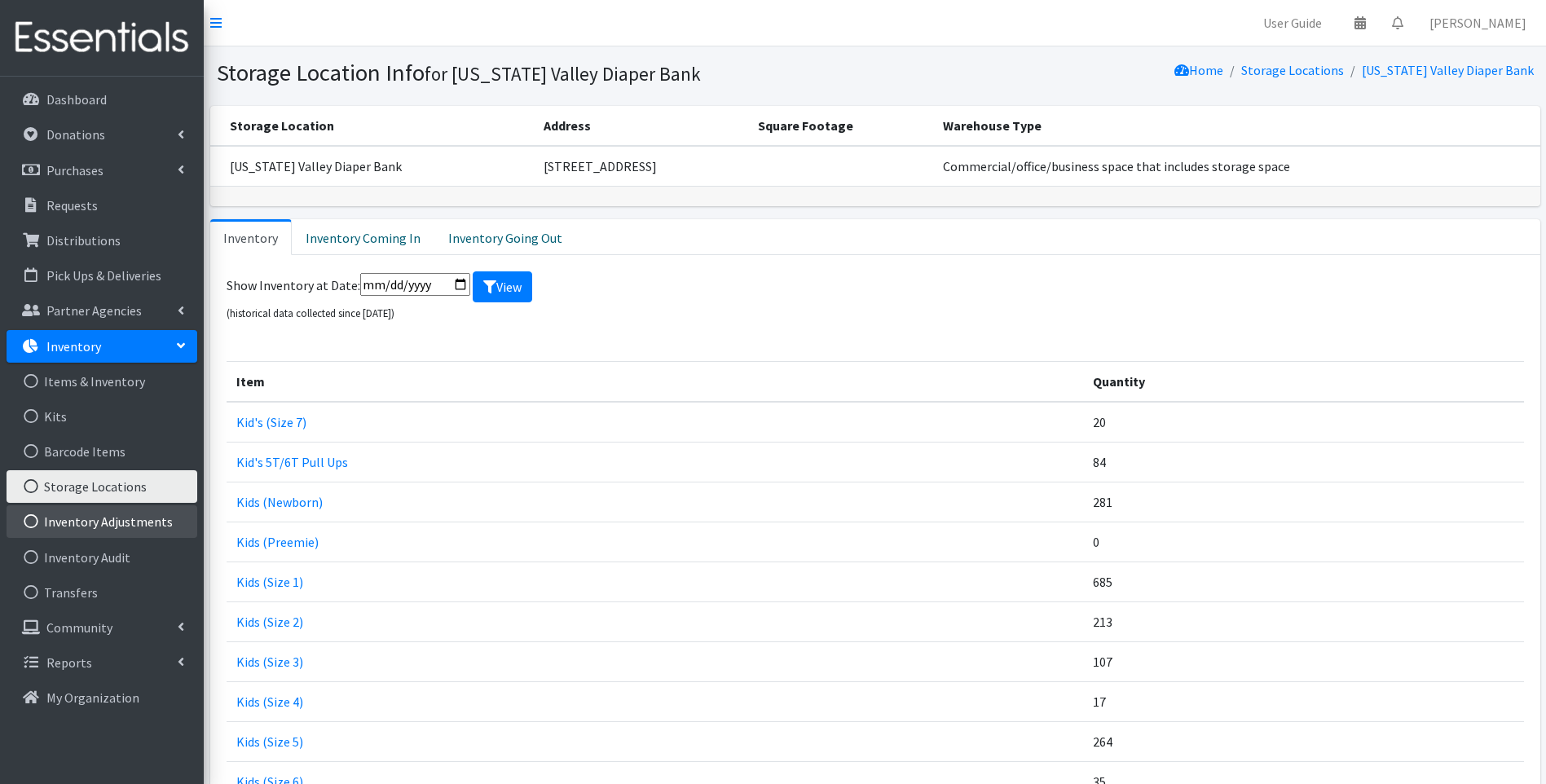
click at [115, 524] on link "Inventory Adjustments" at bounding box center [102, 521] width 191 height 33
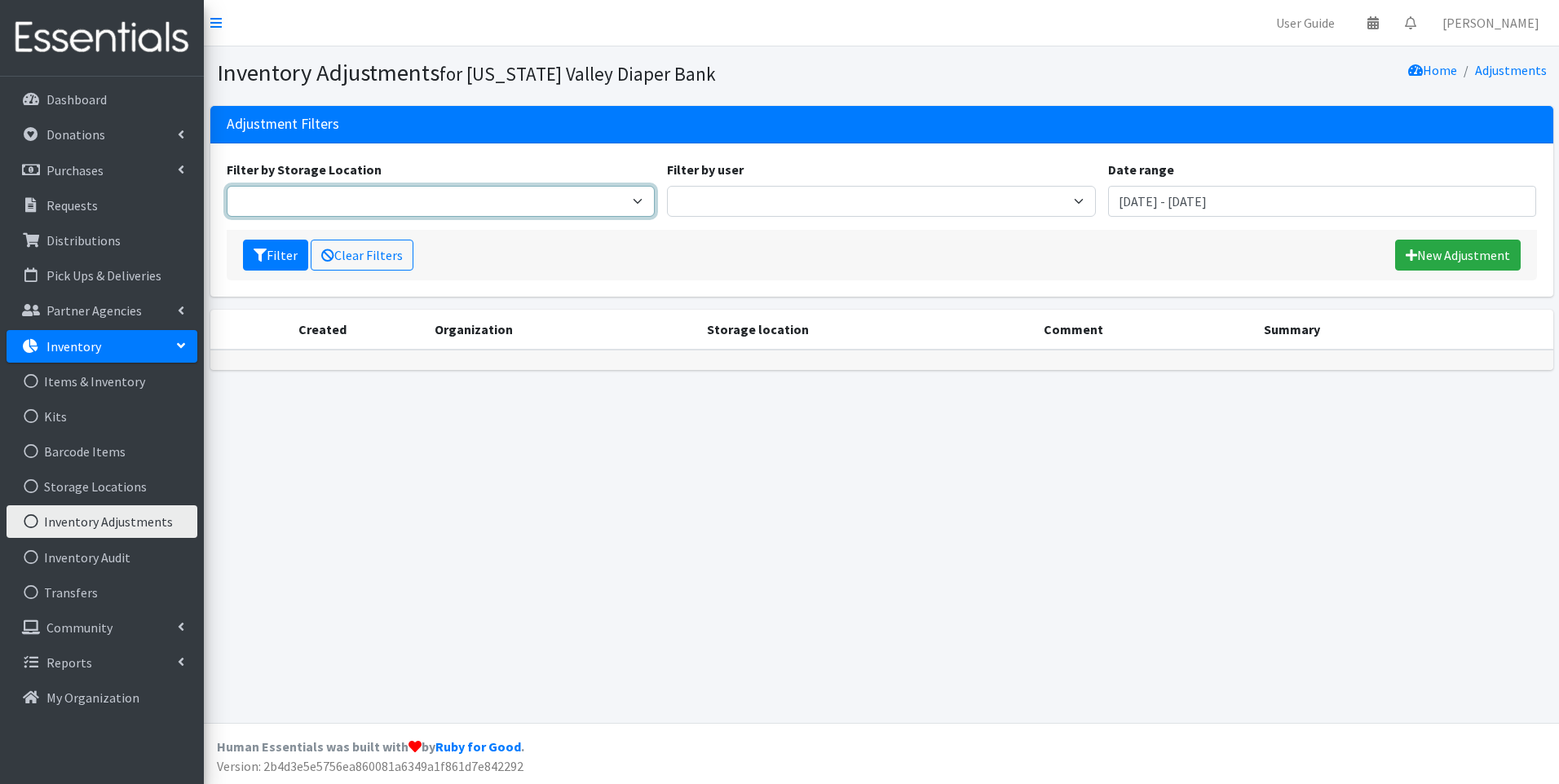
click at [645, 200] on select "[US_STATE] Valley Diaper Bank Warehouse" at bounding box center [440, 201] width 429 height 31
select select "477"
click at [226, 186] on select "[US_STATE] Valley Diaper Bank Warehouse" at bounding box center [440, 201] width 429 height 31
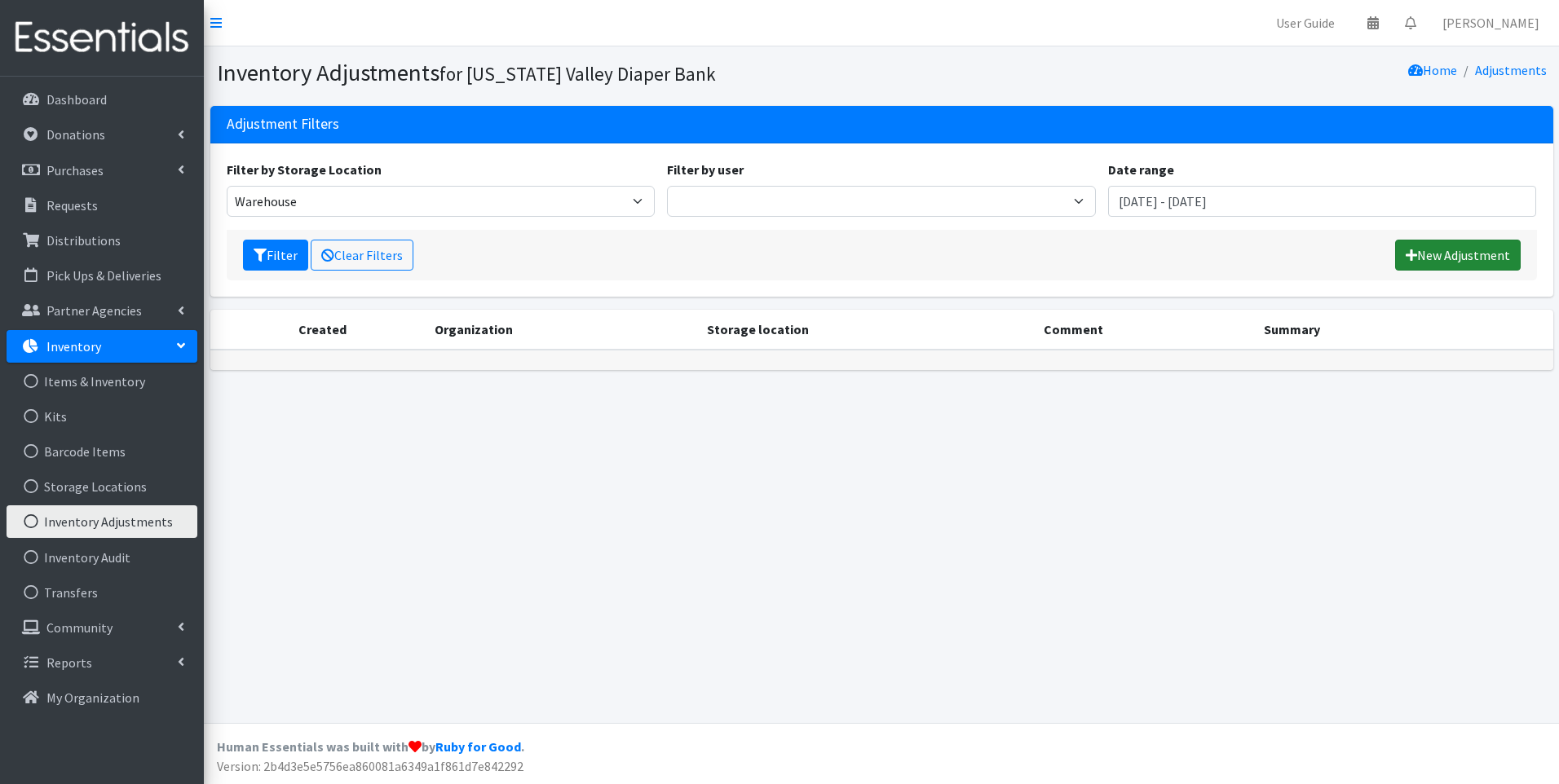
click at [1412, 254] on icon at bounding box center [1411, 255] width 12 height 13
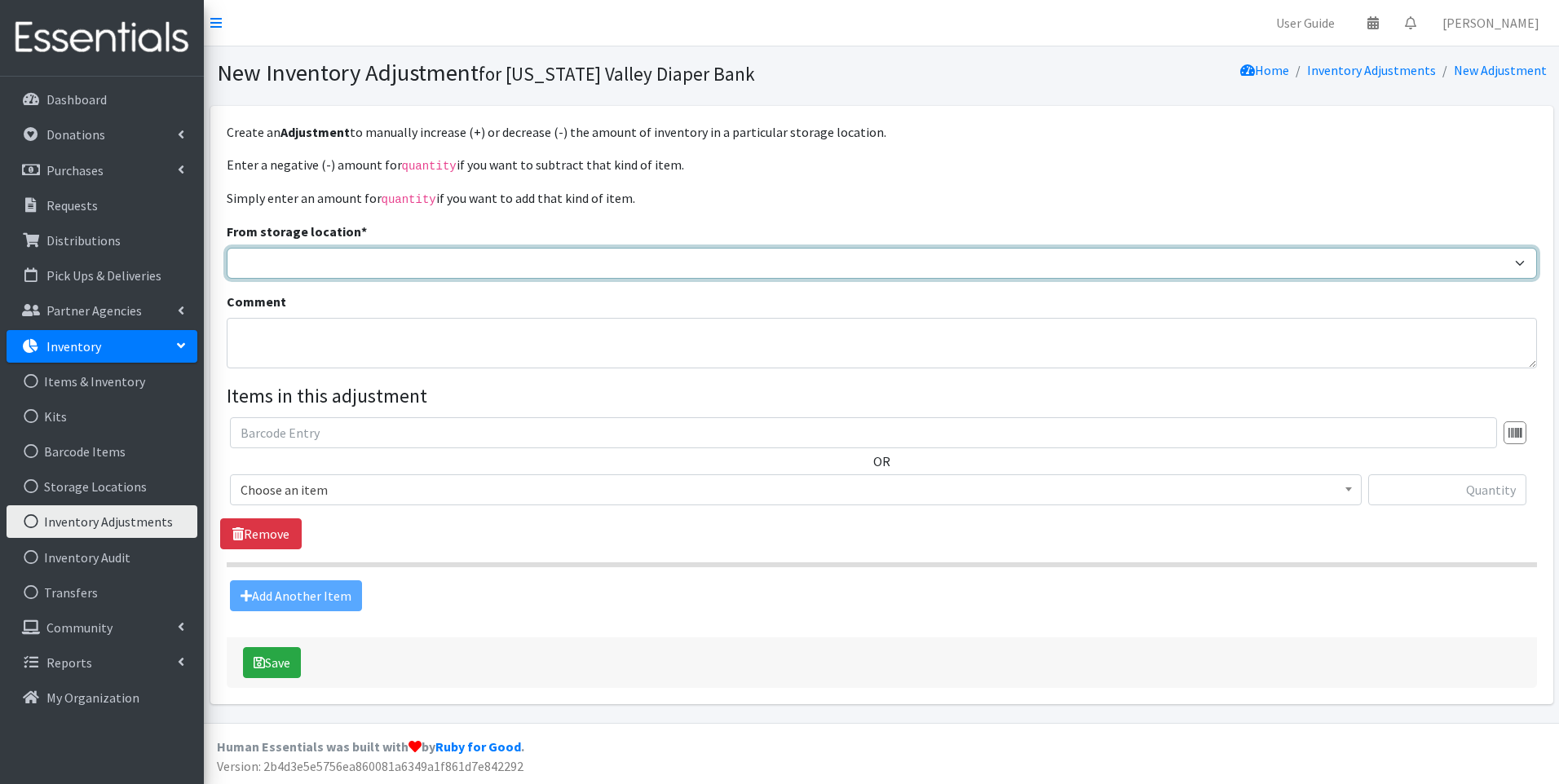
click at [717, 271] on select "Warehouse The Community Foundation [US_STATE] Valley Diaper Bank" at bounding box center [881, 264] width 1311 height 31
select select "477"
click at [226, 248] on select "Warehouse The Community Foundation Tennessee Valley Diaper Bank" at bounding box center [881, 264] width 1311 height 31
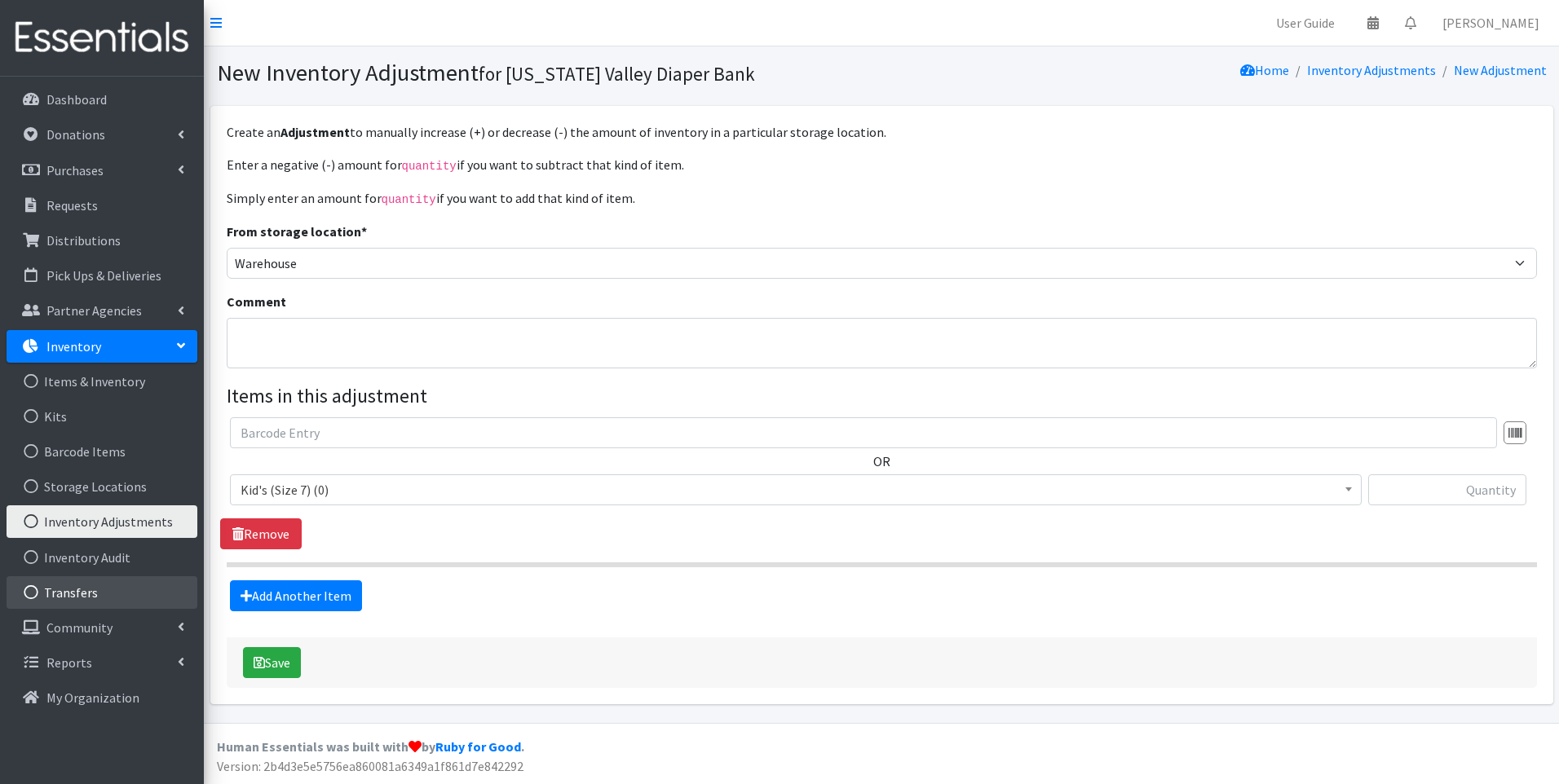
click at [78, 594] on link "Transfers" at bounding box center [102, 592] width 191 height 33
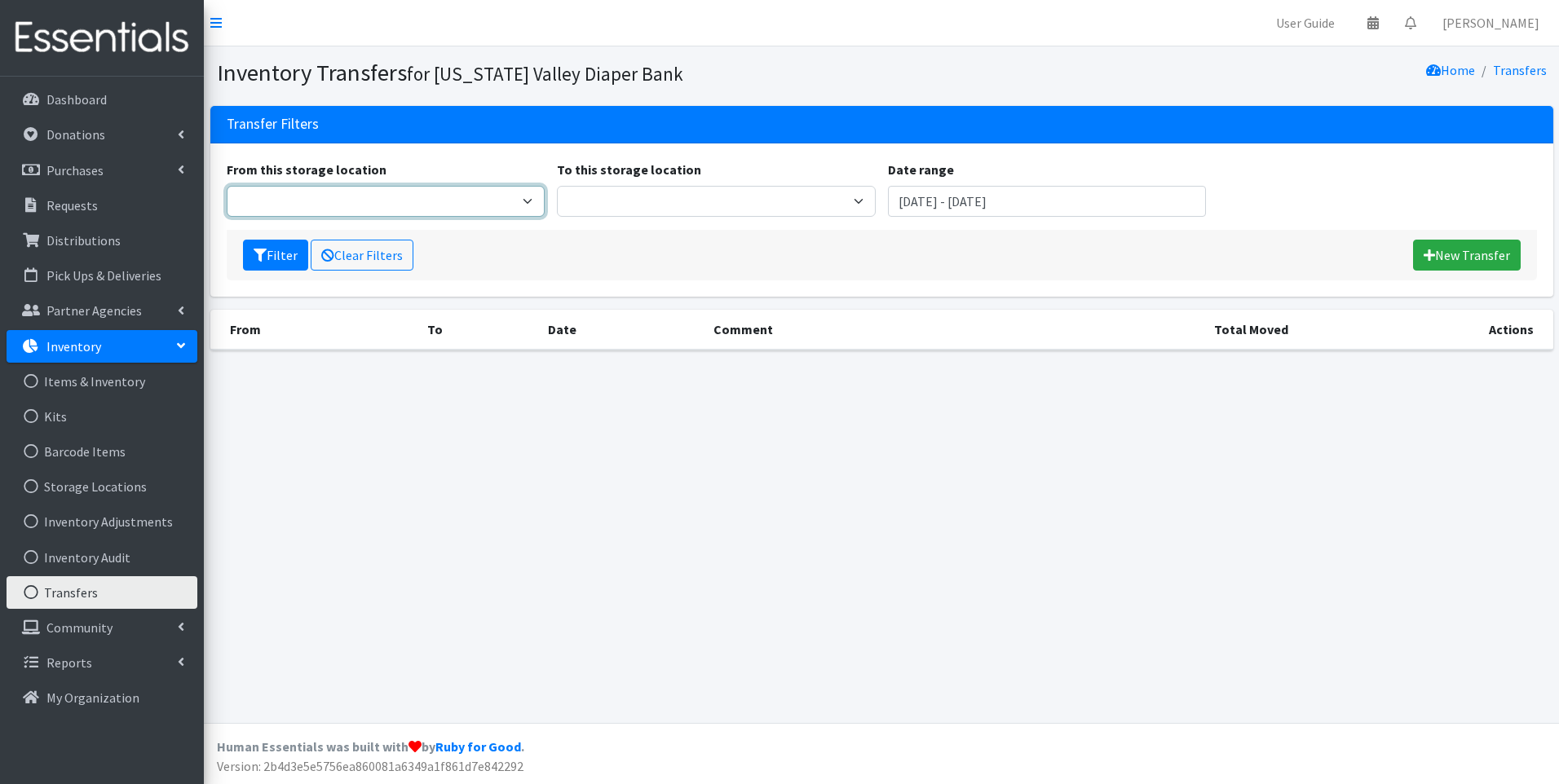
click at [526, 202] on select "From this storage location" at bounding box center [385, 201] width 319 height 31
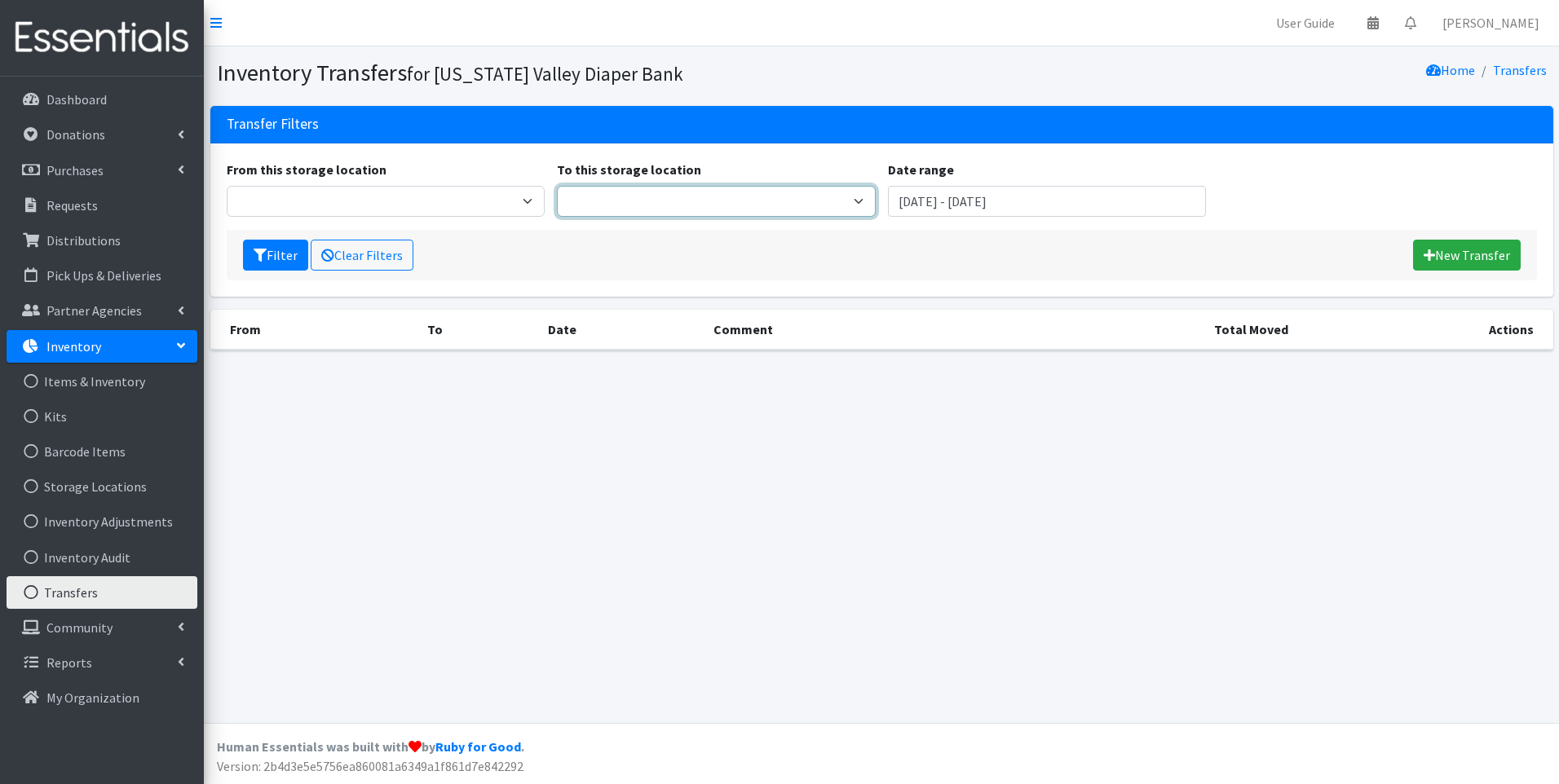
click at [857, 201] on select "To this storage location" at bounding box center [716, 201] width 319 height 31
click at [723, 281] on div "From this storage location To this storage location Date range [DATE] - [DATE] …" at bounding box center [881, 220] width 1343 height 153
click at [91, 384] on link "Items & Inventory" at bounding box center [102, 381] width 191 height 33
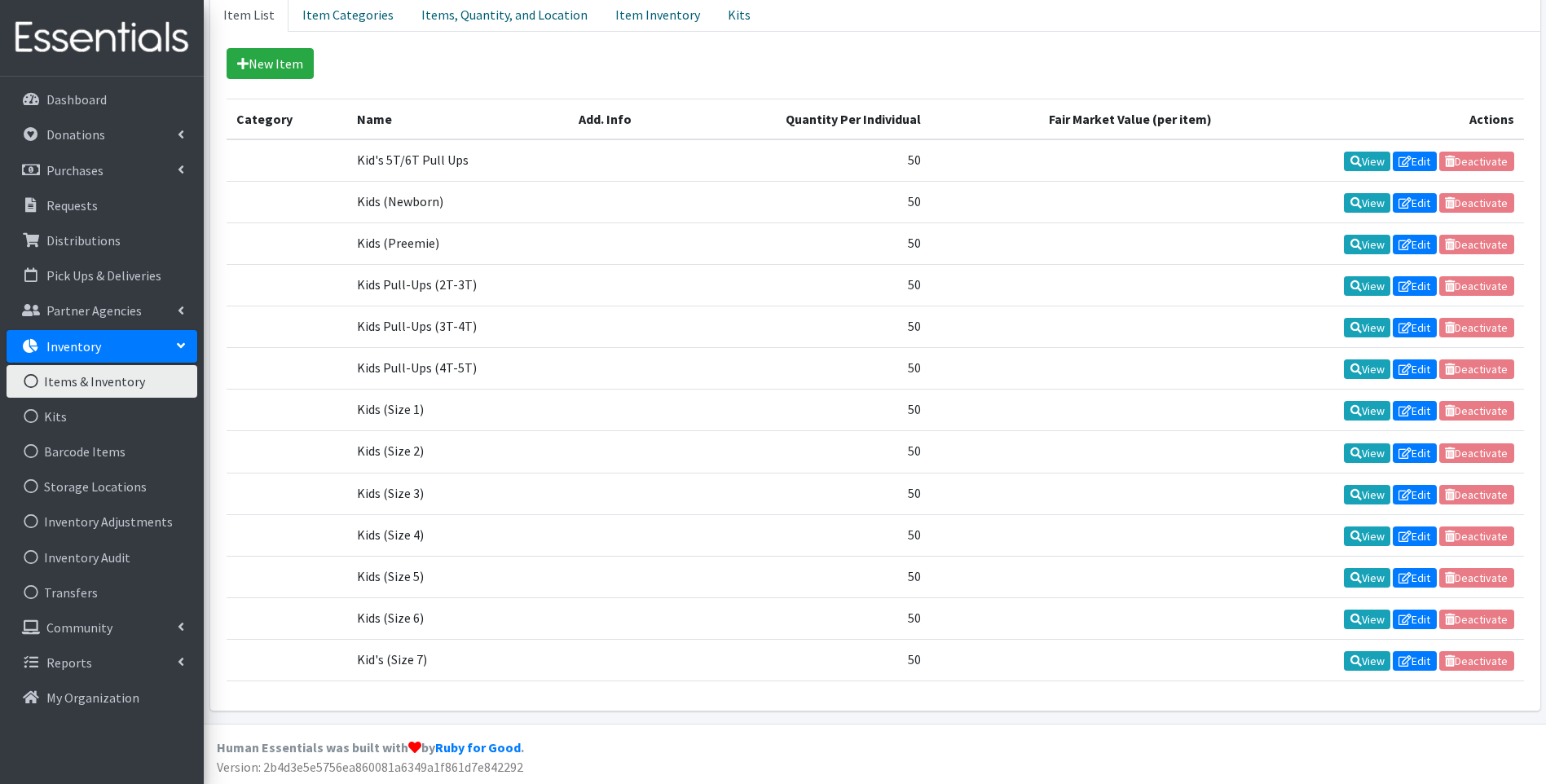
scroll to position [354, 0]
click at [472, 13] on link "Items, Quantity, and Location" at bounding box center [504, 12] width 194 height 35
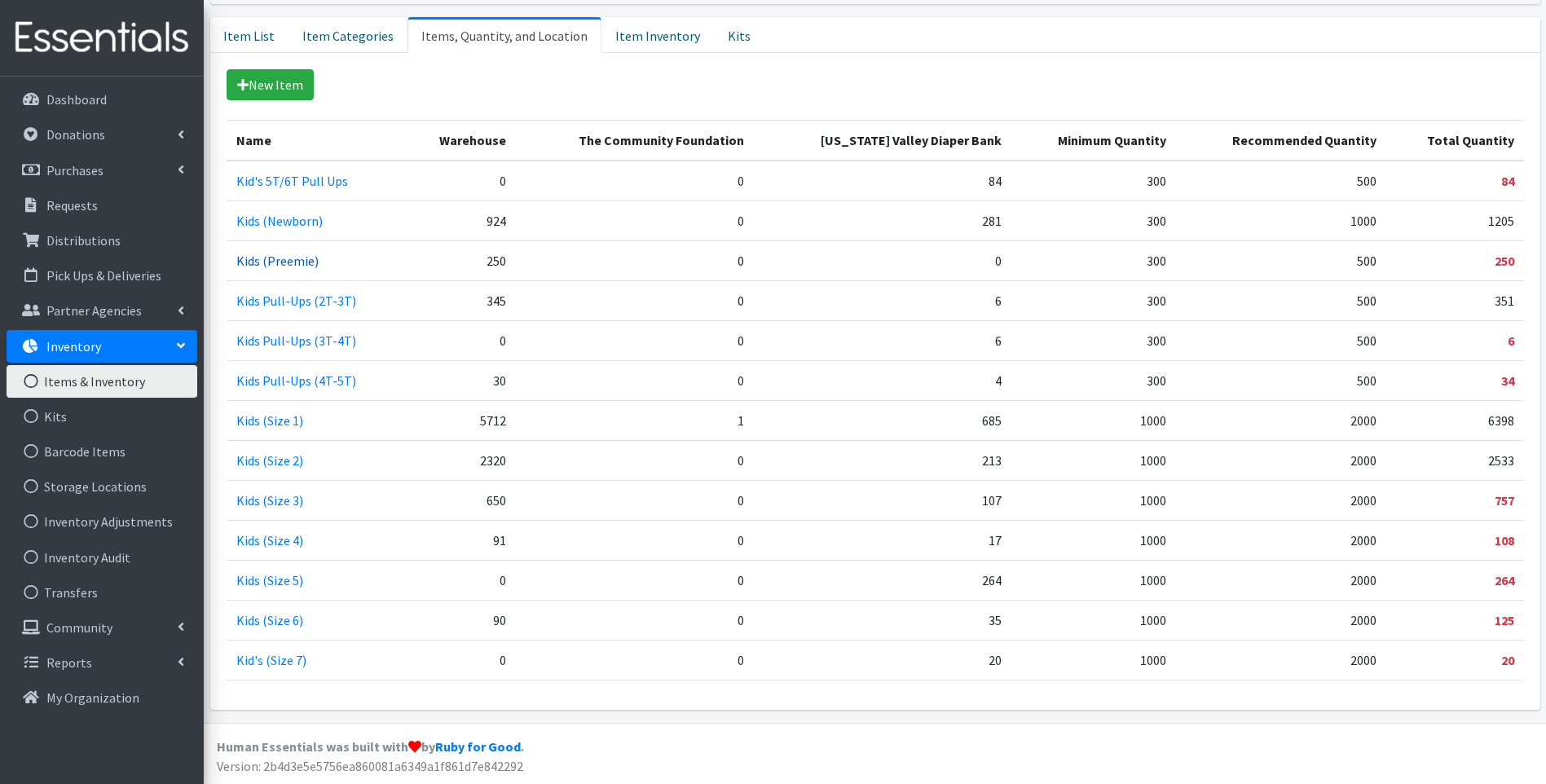
click at [291, 265] on link "Kids (Preemie)" at bounding box center [278, 261] width 82 height 16
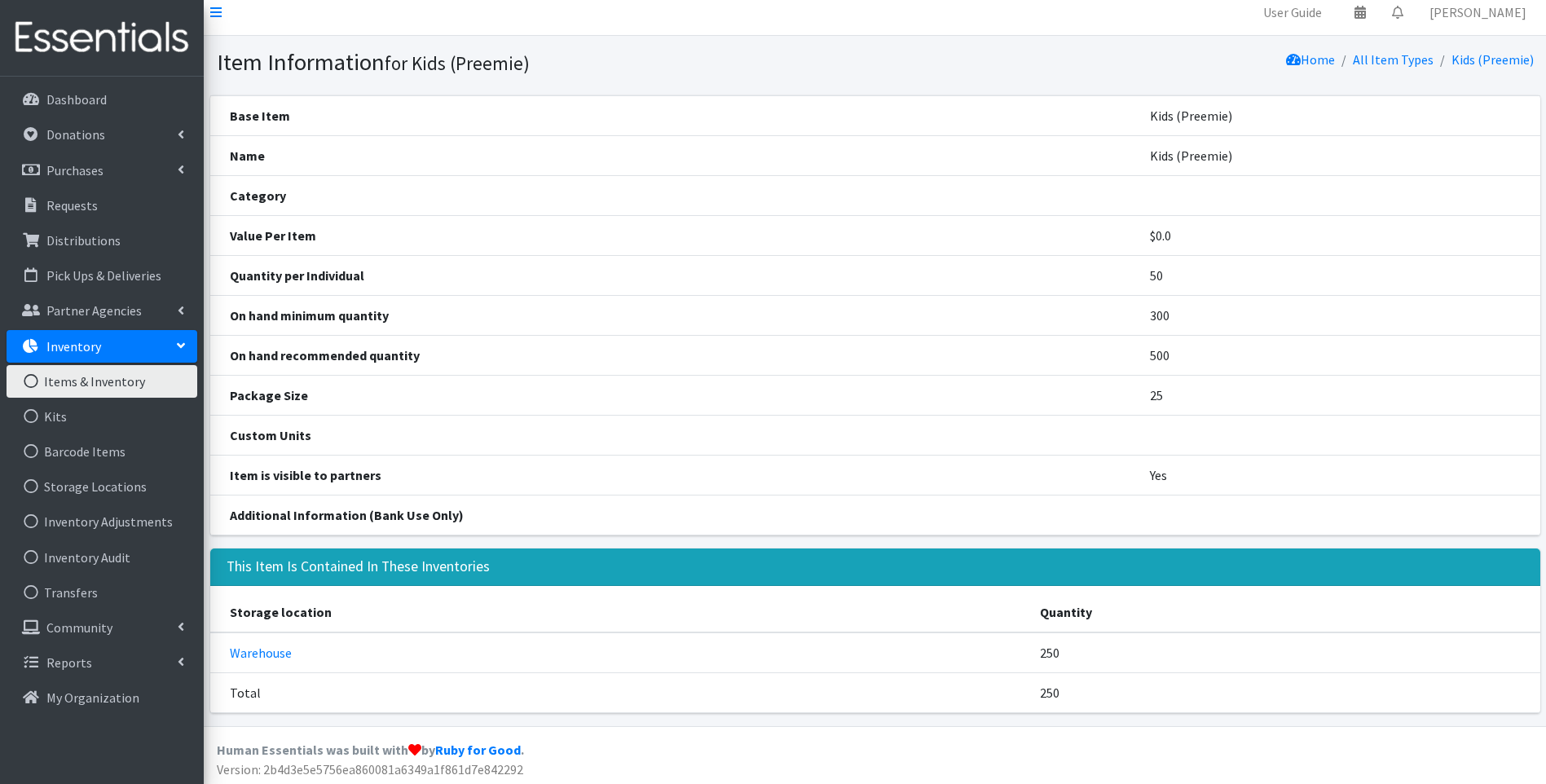
scroll to position [13, 0]
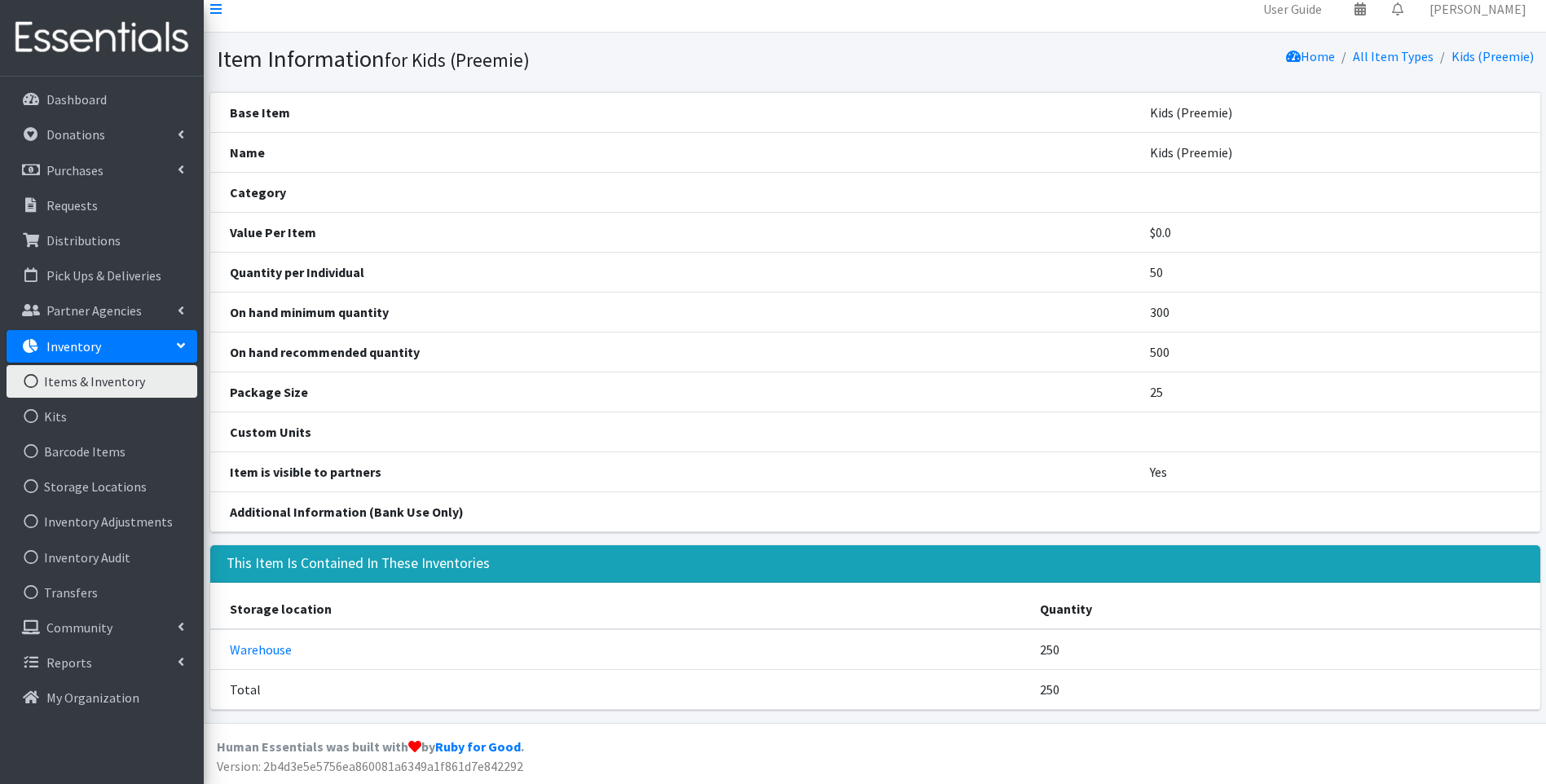
click at [98, 379] on link "Items & Inventory" at bounding box center [102, 381] width 191 height 33
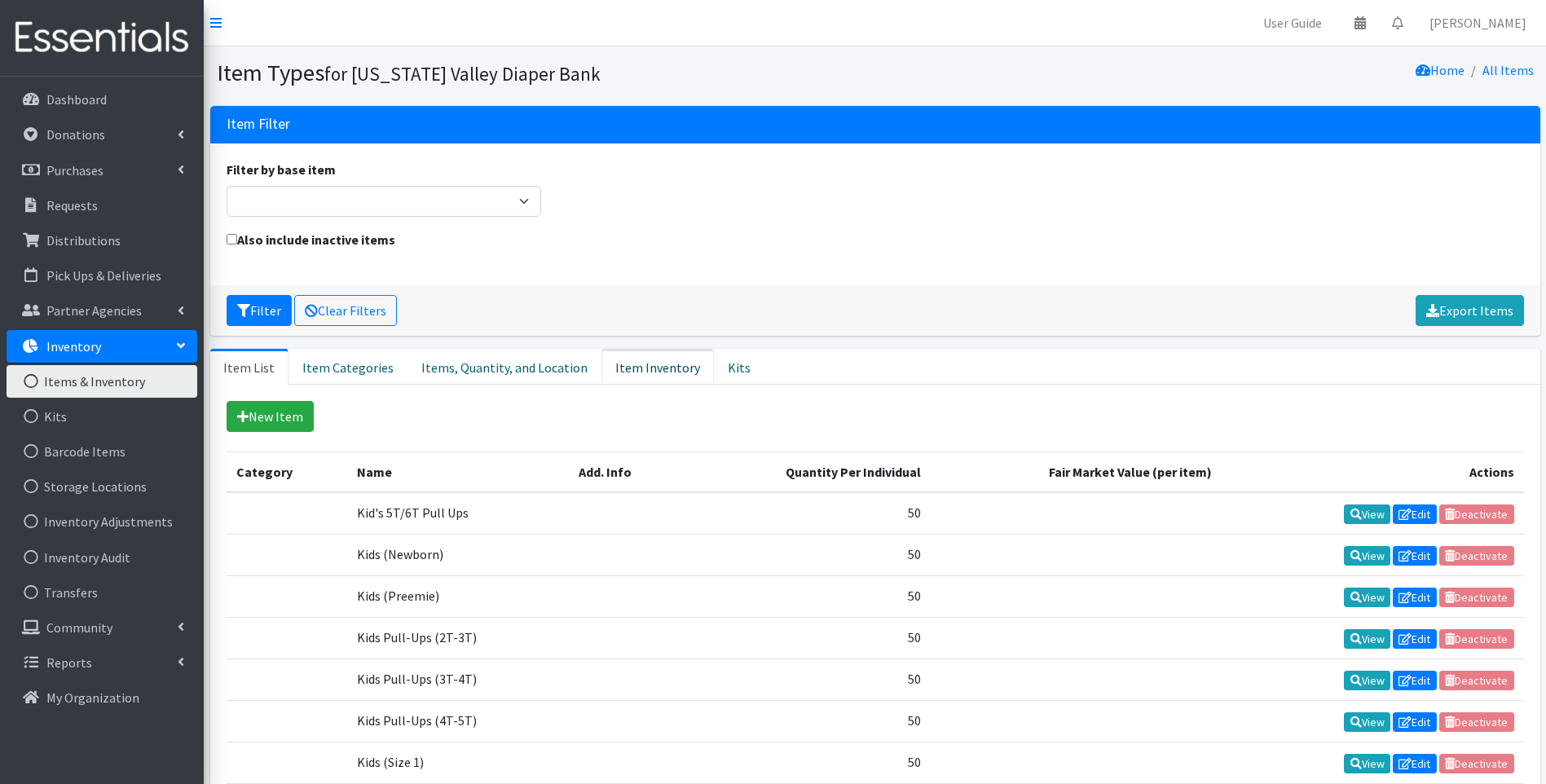
click at [638, 364] on link "Item Inventory" at bounding box center [658, 366] width 112 height 35
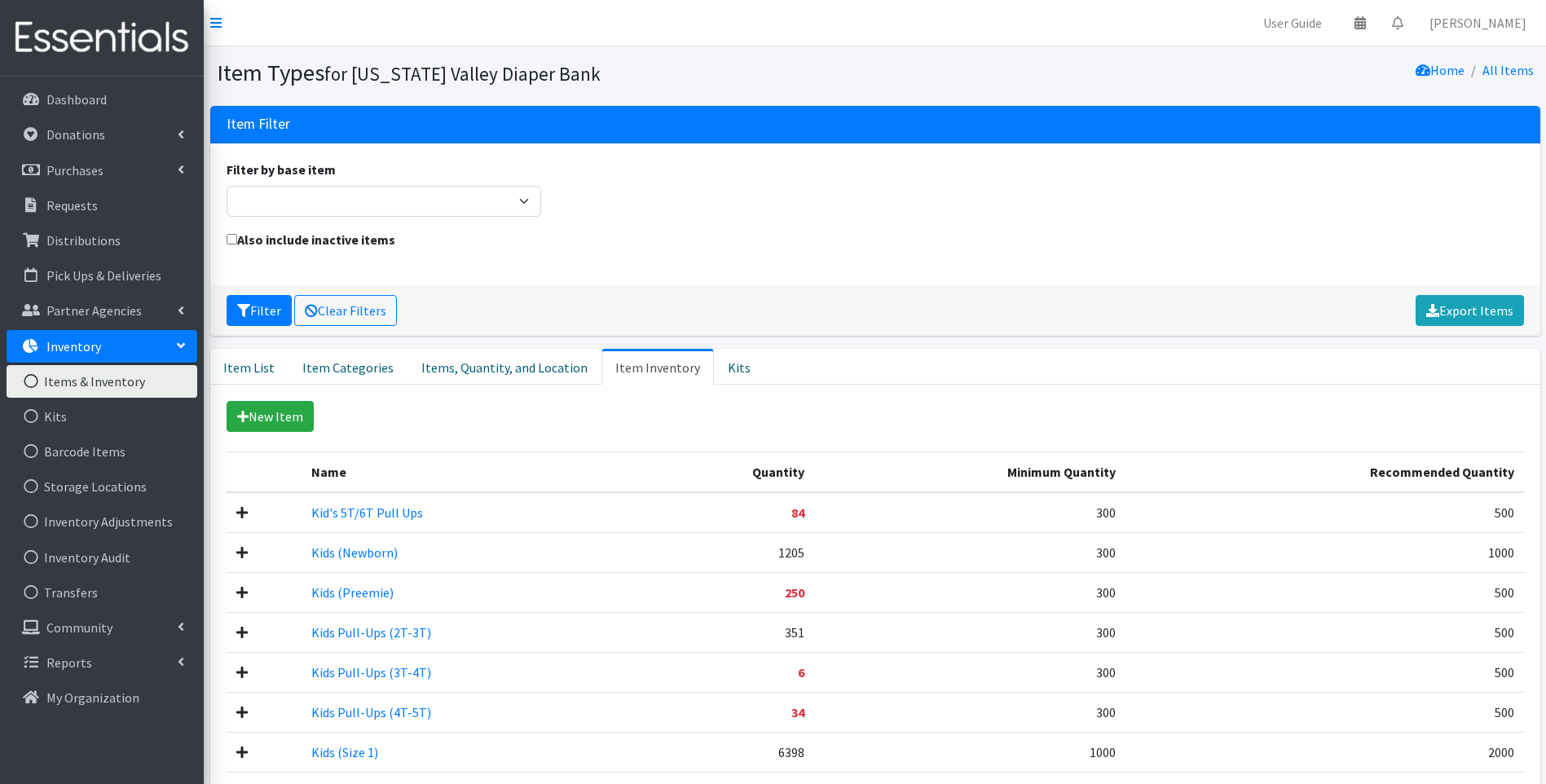
click at [242, 513] on icon at bounding box center [242, 513] width 12 height 13
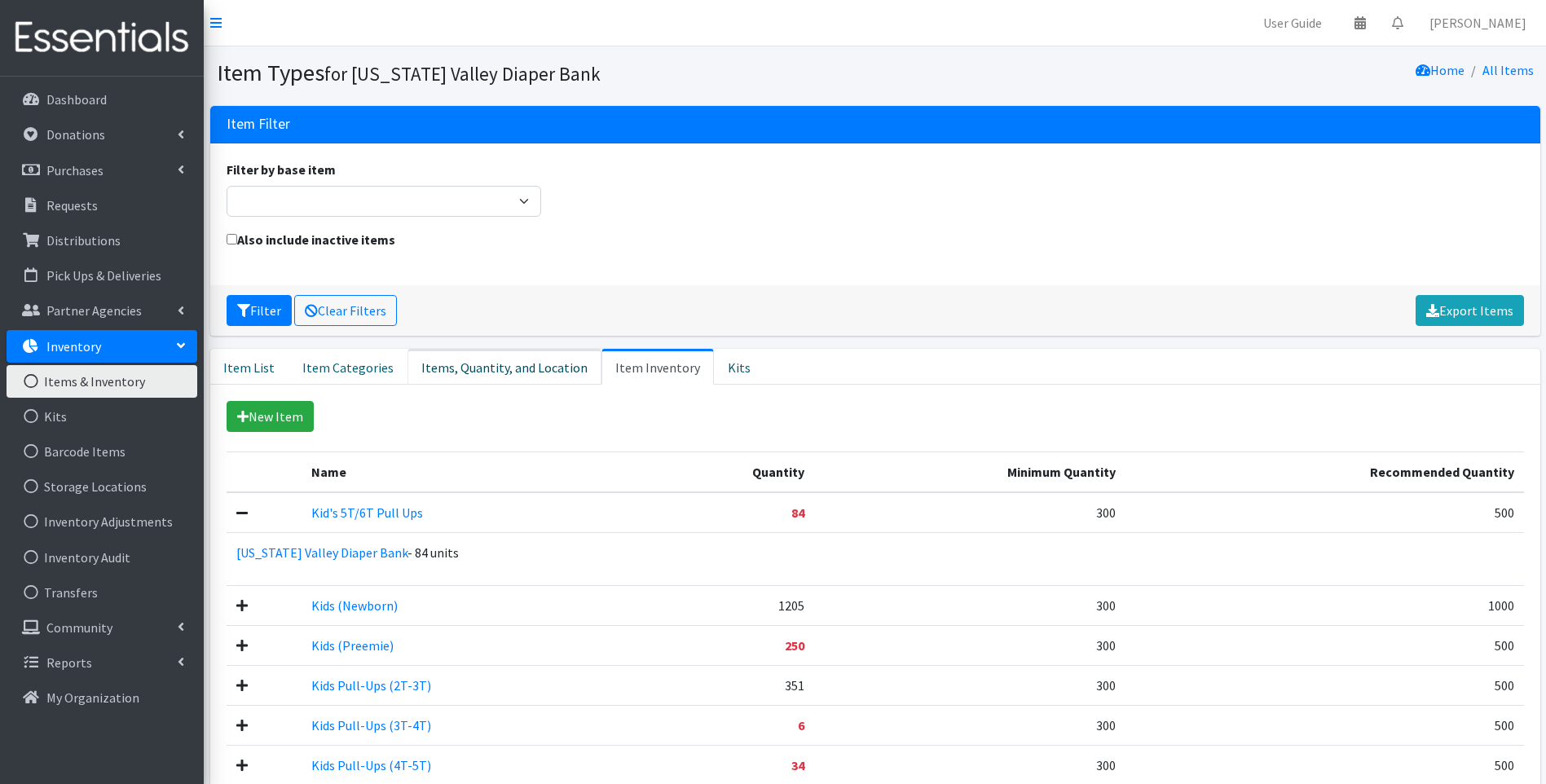
click at [477, 361] on link "Items, Quantity, and Location" at bounding box center [504, 366] width 194 height 35
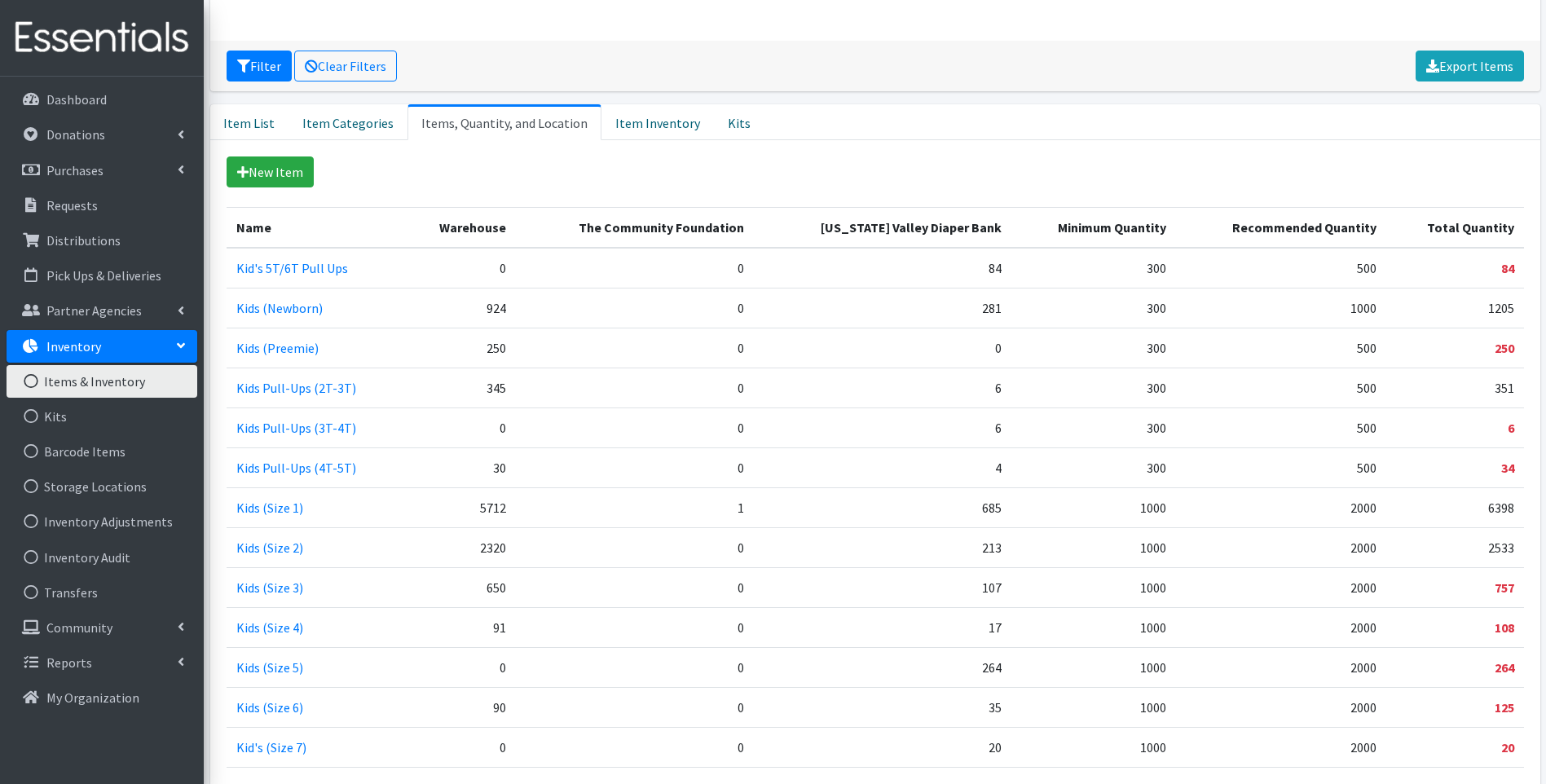
scroll to position [332, 0]
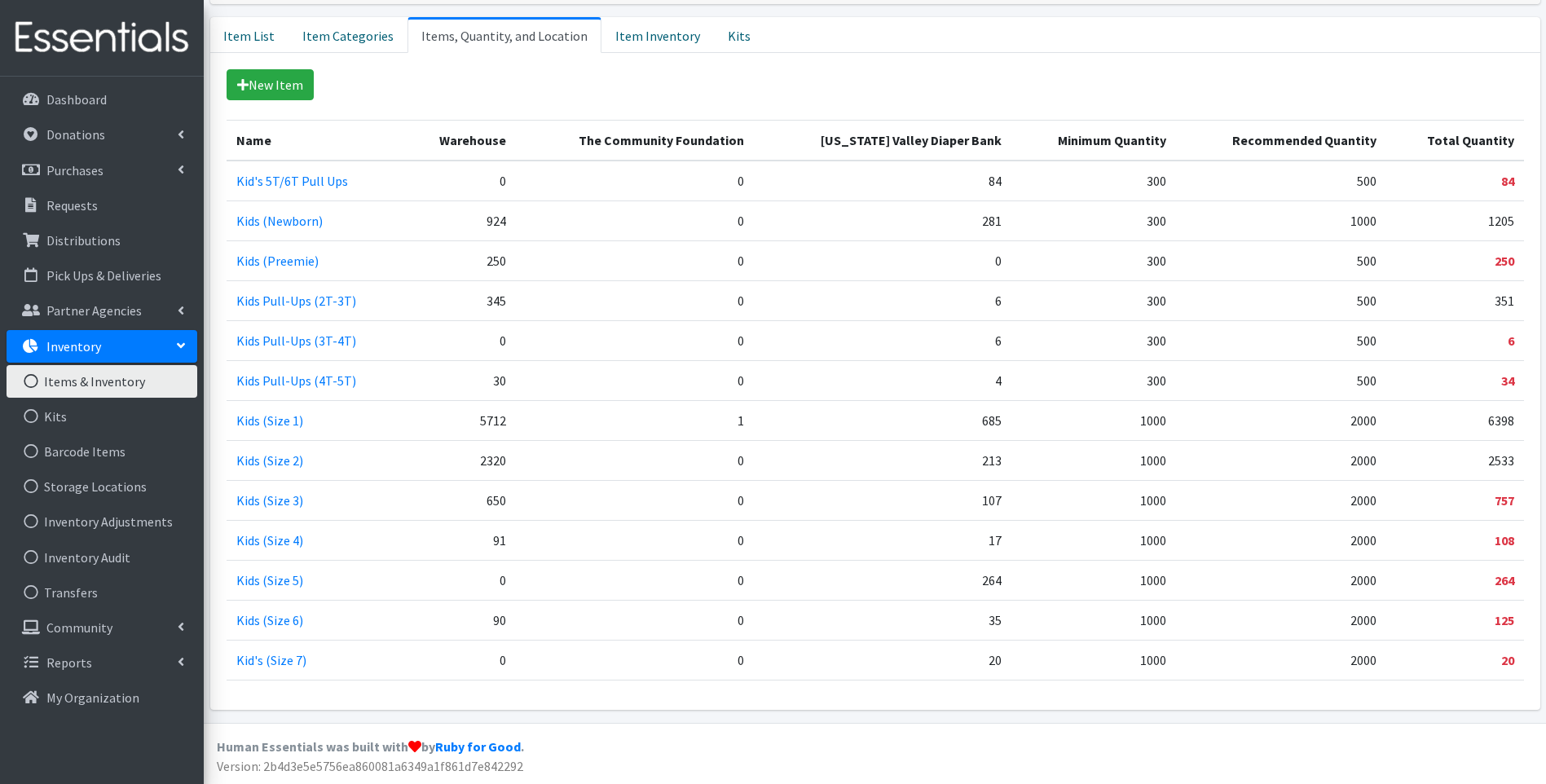
click at [595, 550] on td "0" at bounding box center [635, 541] width 238 height 40
click at [153, 271] on p "Pick Ups & Deliveries" at bounding box center [104, 275] width 115 height 16
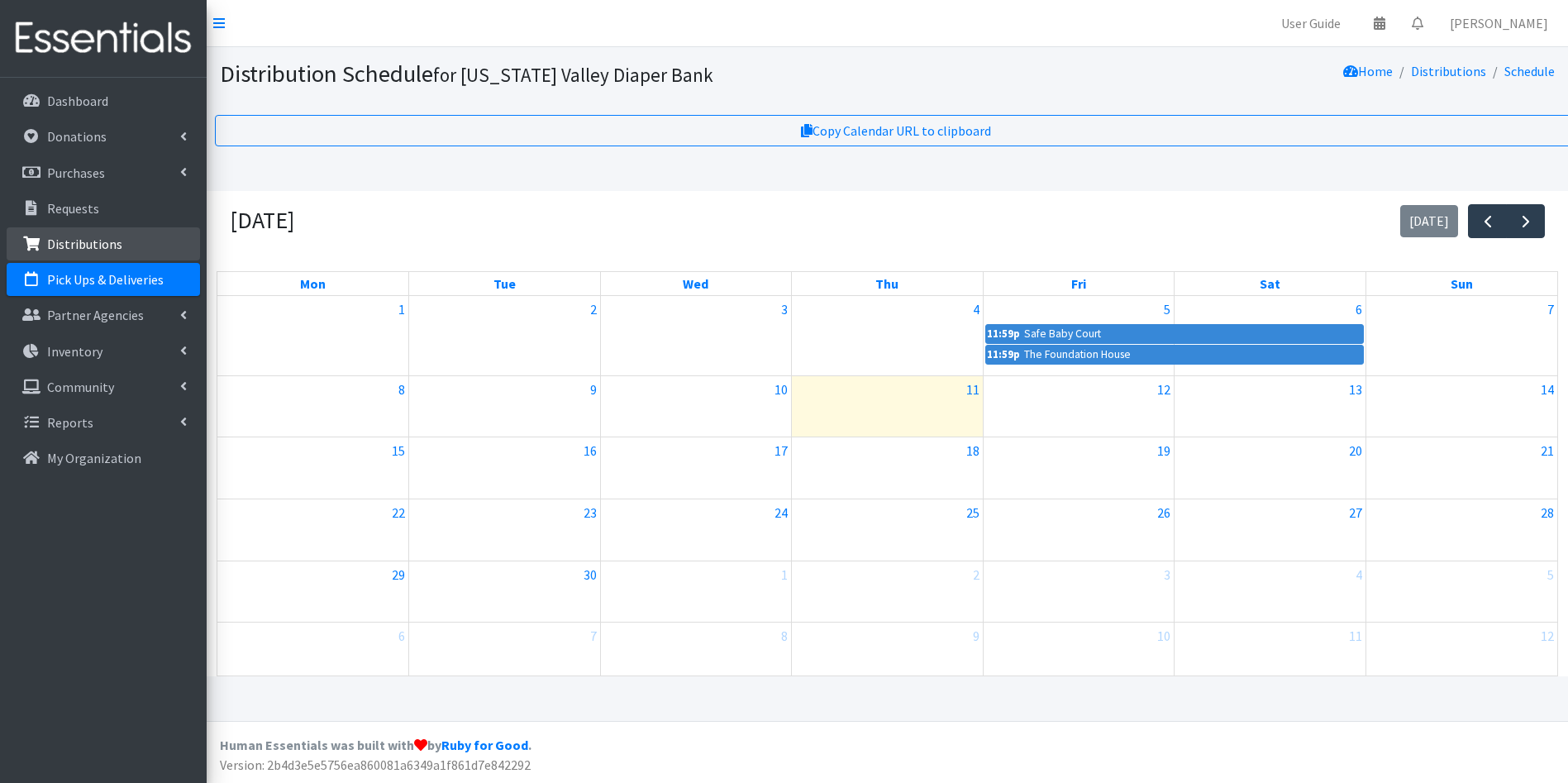
click at [109, 239] on p "Distributions" at bounding box center [84, 243] width 75 height 17
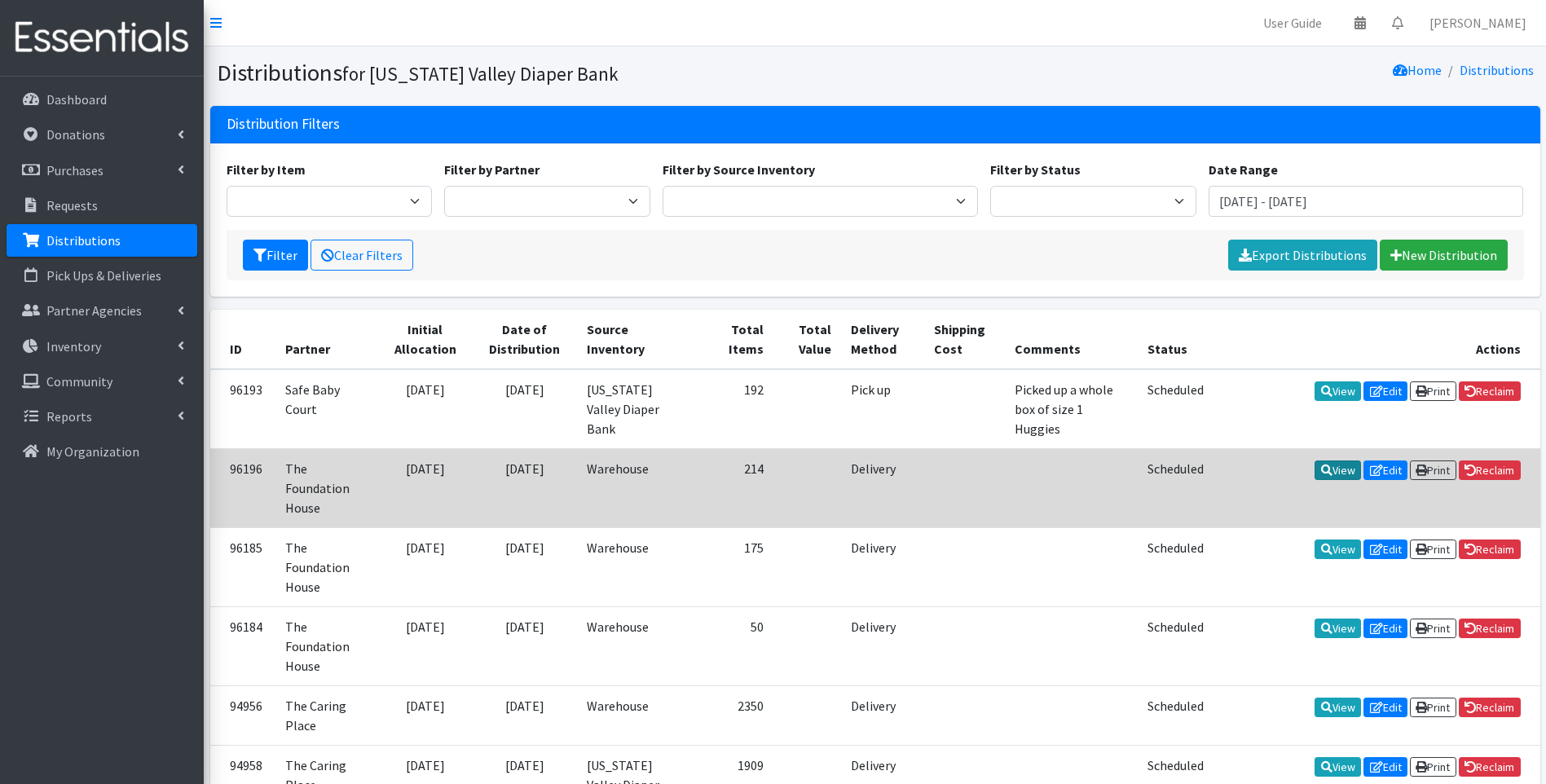
click at [1333, 461] on link "View" at bounding box center [1338, 471] width 46 height 19
